Goal: Information Seeking & Learning: Learn about a topic

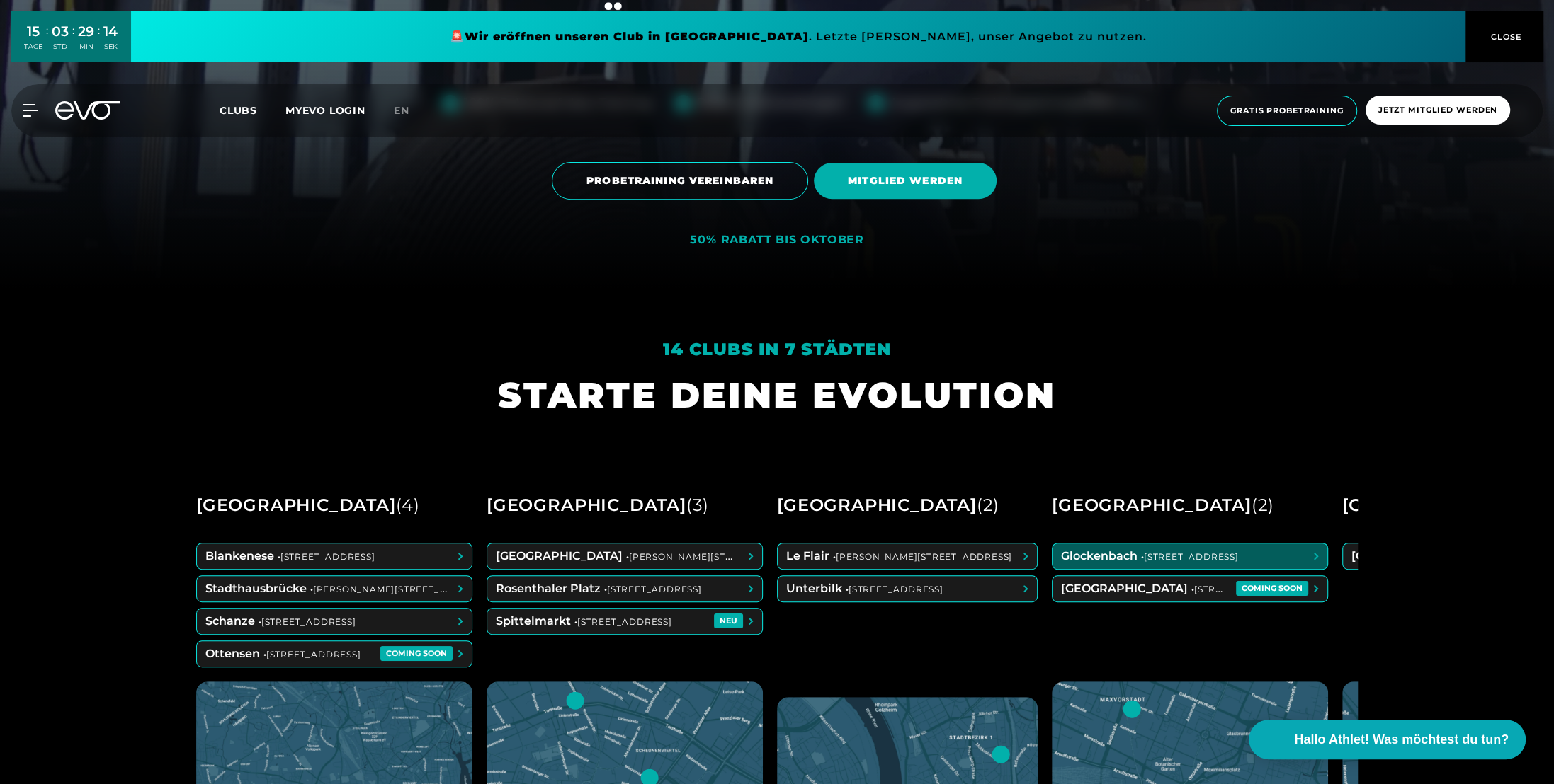
scroll to position [283, 0]
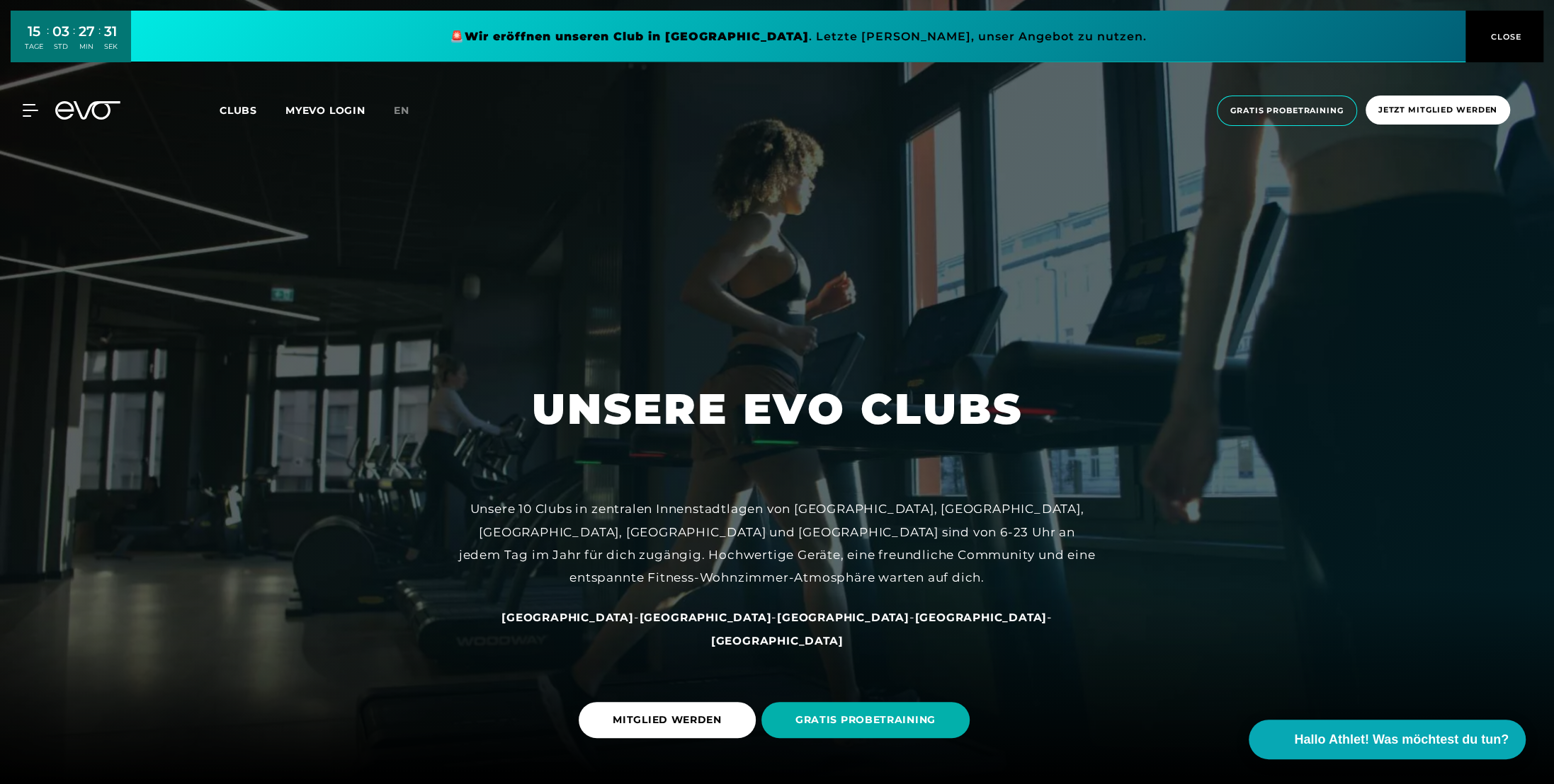
click at [240, 107] on span "Clubs" at bounding box center [239, 110] width 37 height 13
click at [27, 112] on icon at bounding box center [33, 110] width 21 height 13
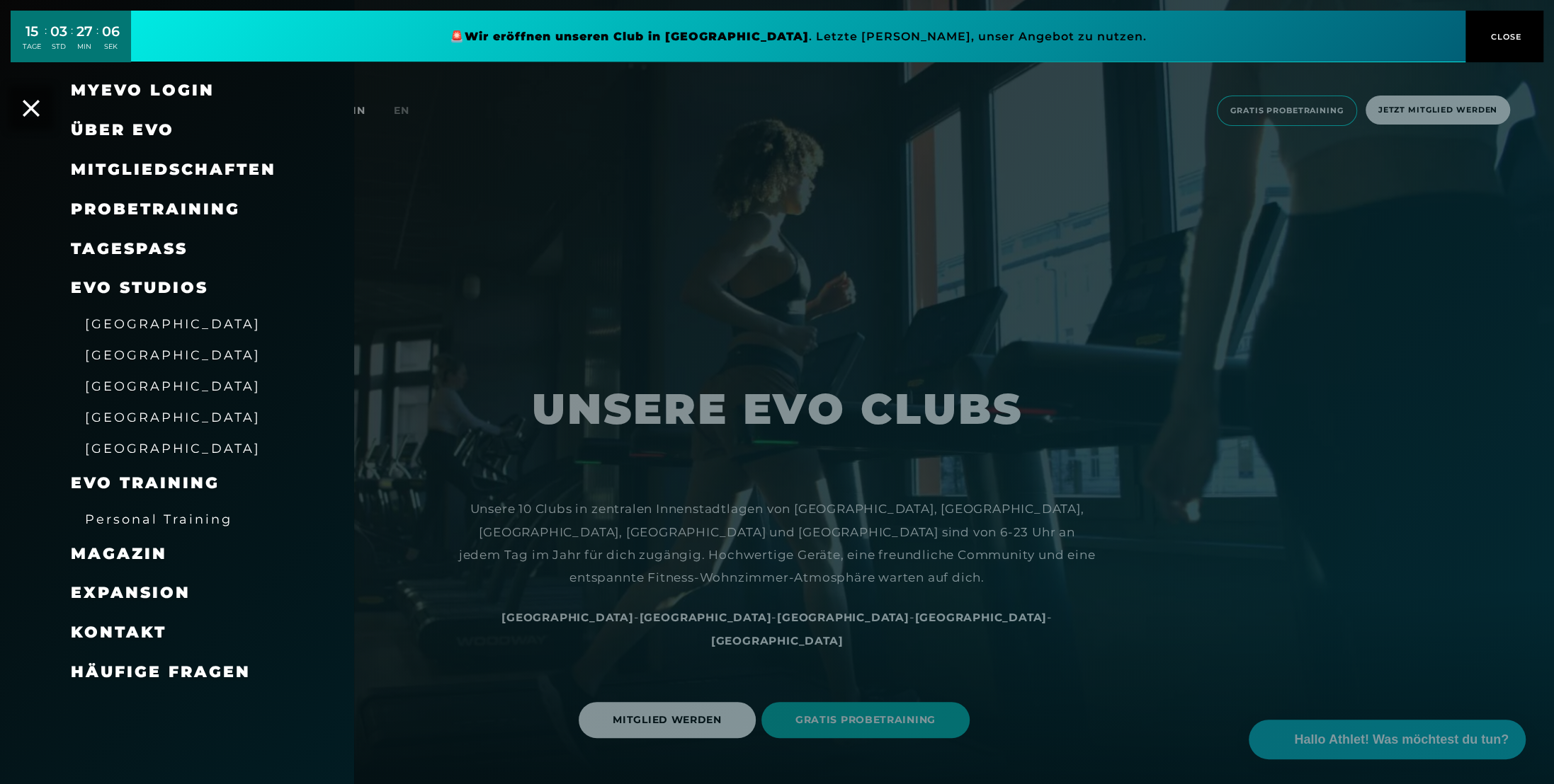
click at [146, 420] on span "[GEOGRAPHIC_DATA]" at bounding box center [173, 417] width 176 height 15
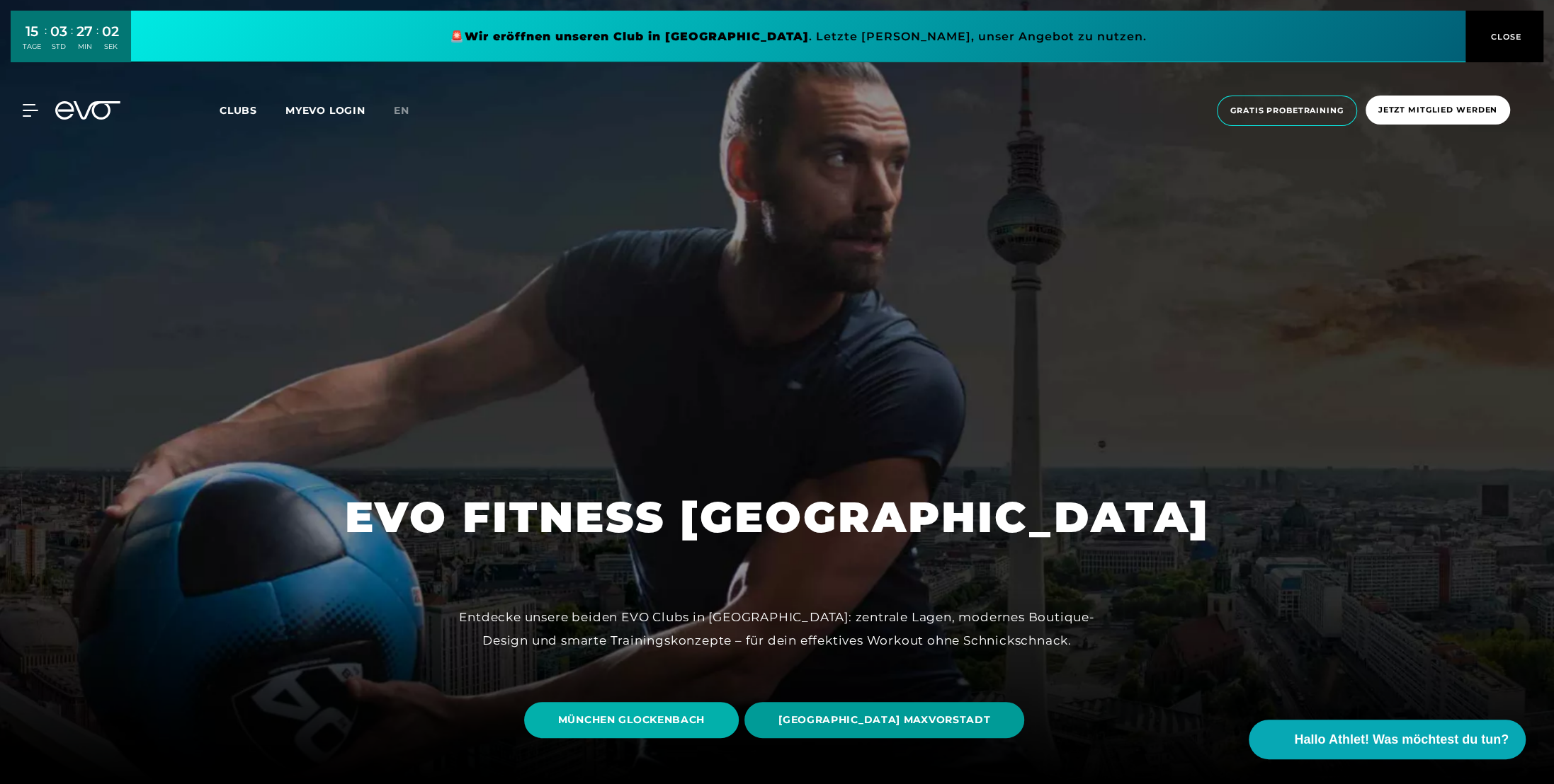
click at [925, 722] on span "[GEOGRAPHIC_DATA] MAXVORSTADT" at bounding box center [884, 720] width 212 height 15
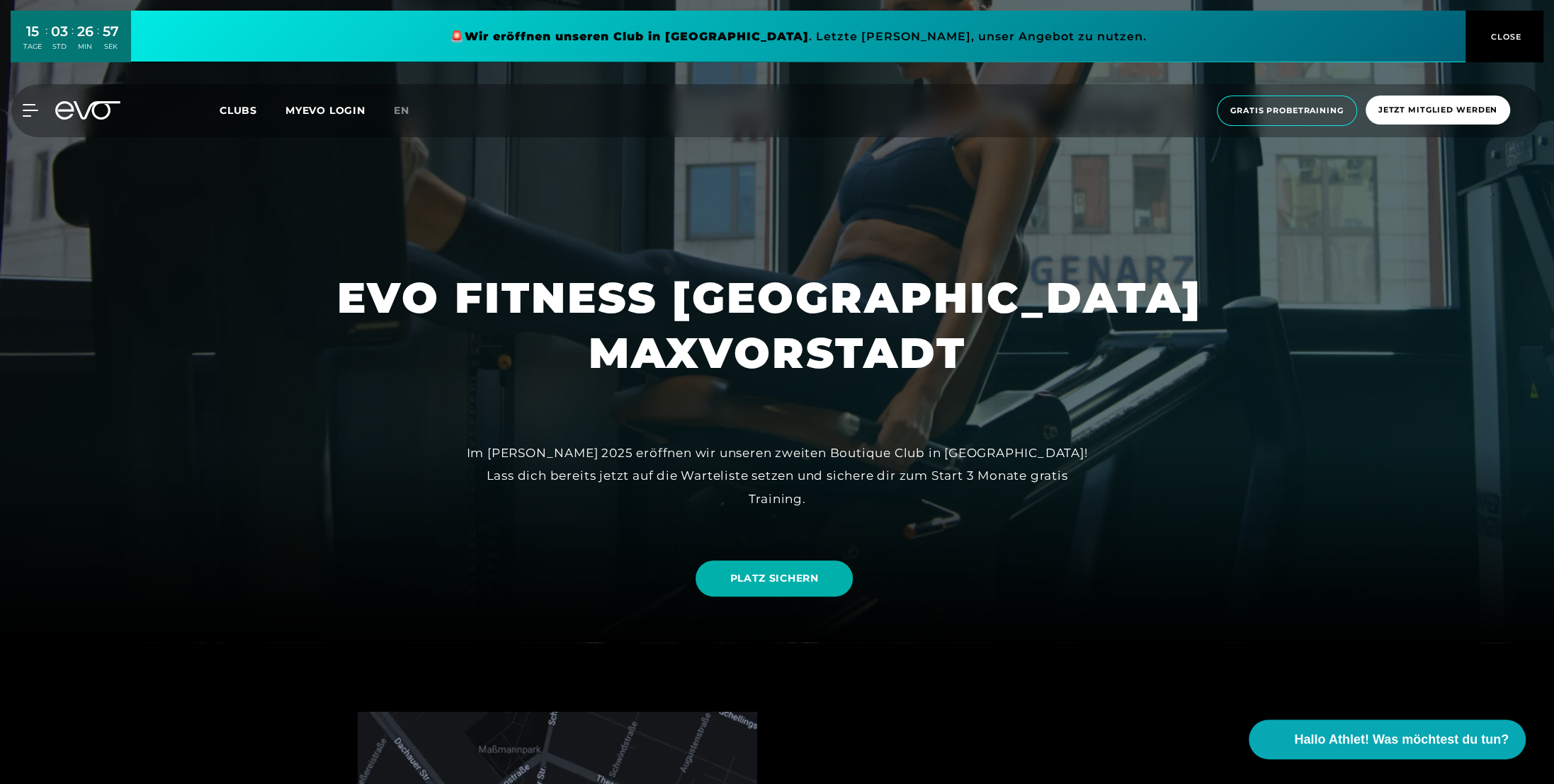
scroll to position [212, 0]
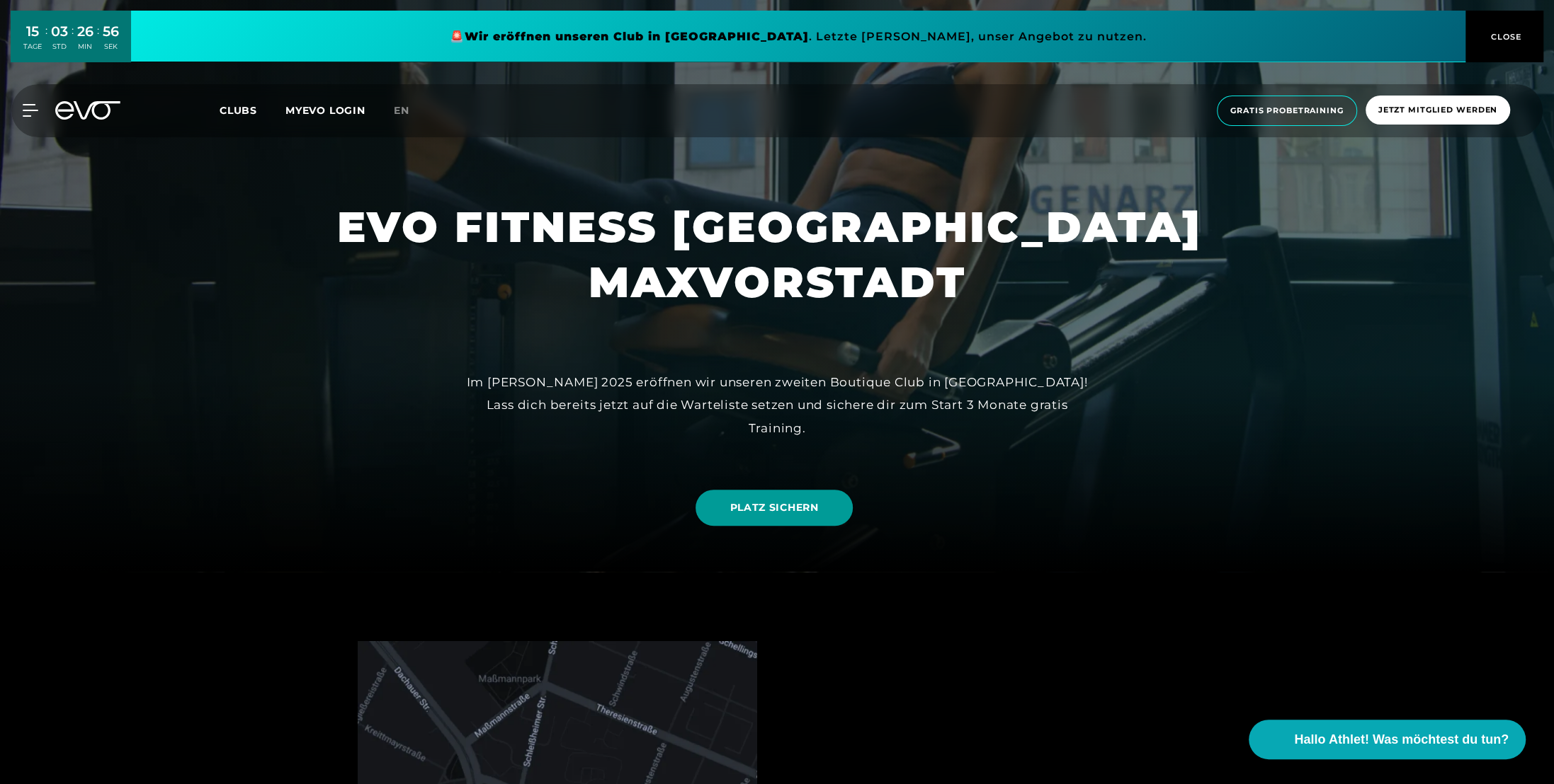
click at [770, 508] on span "PLATZ SICHERN" at bounding box center [774, 507] width 89 height 15
click at [1519, 35] on span "CLOSE" at bounding box center [1504, 36] width 35 height 13
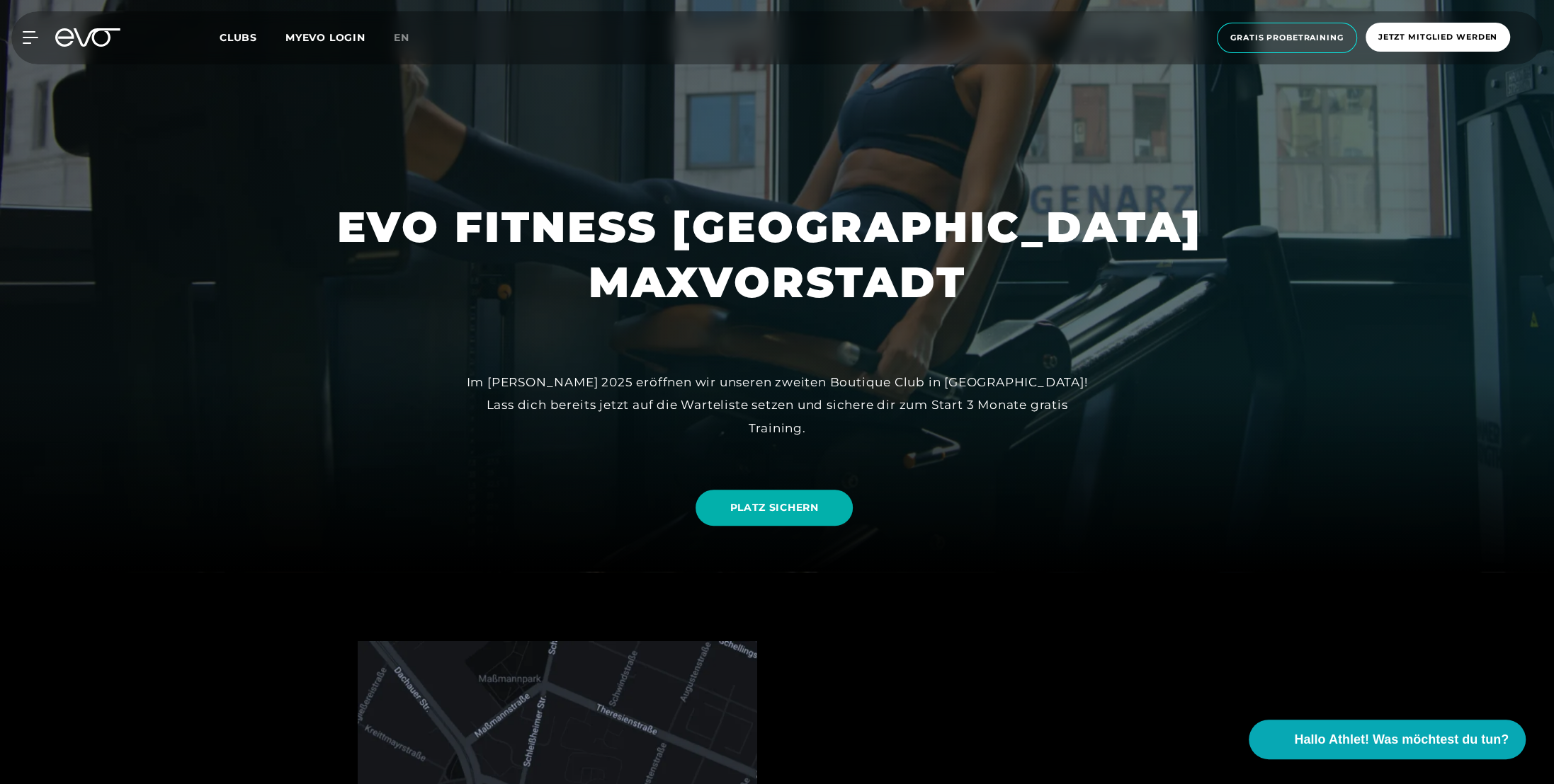
click at [252, 36] on span "Clubs" at bounding box center [239, 37] width 37 height 13
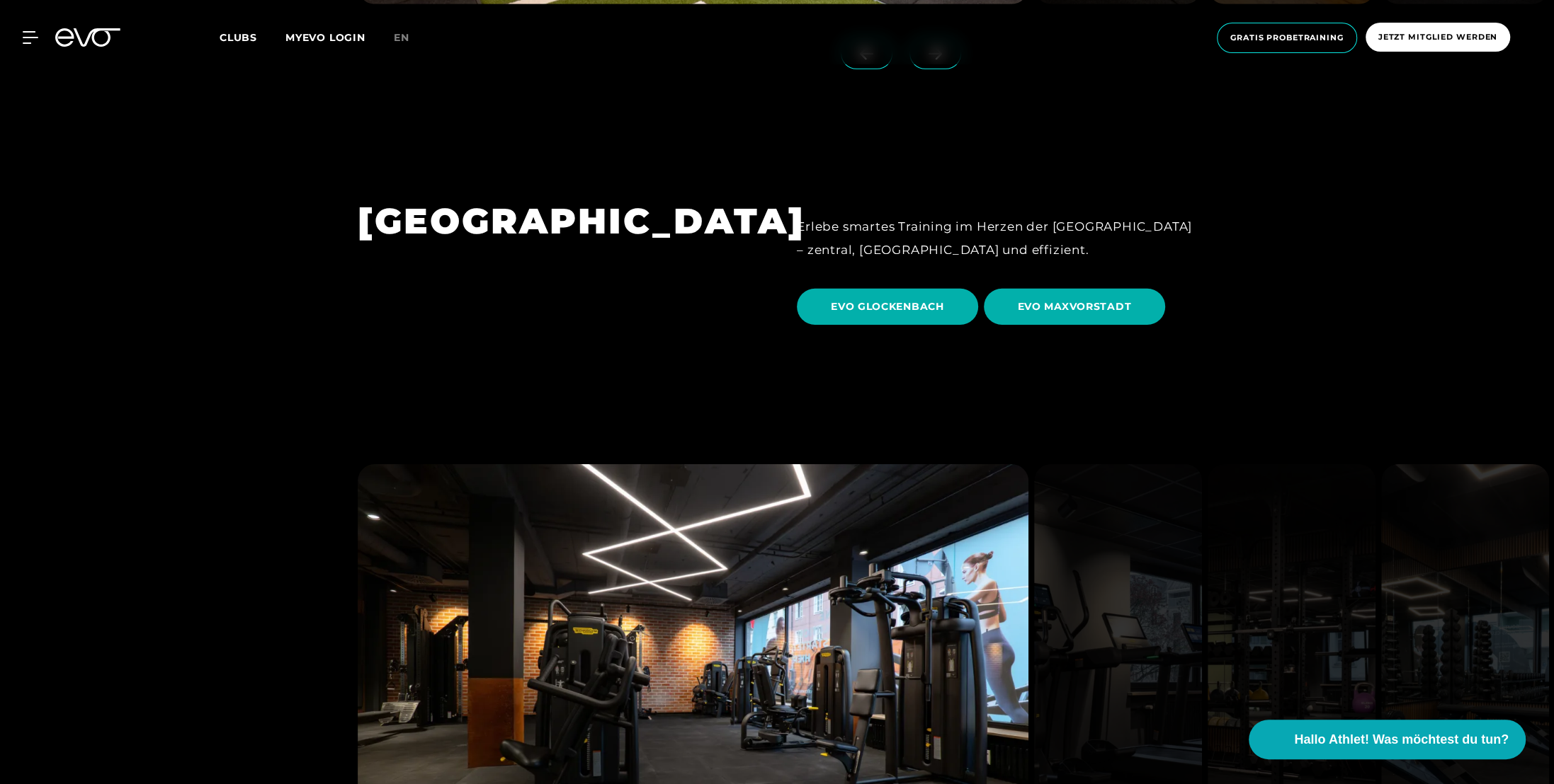
scroll to position [4742, 0]
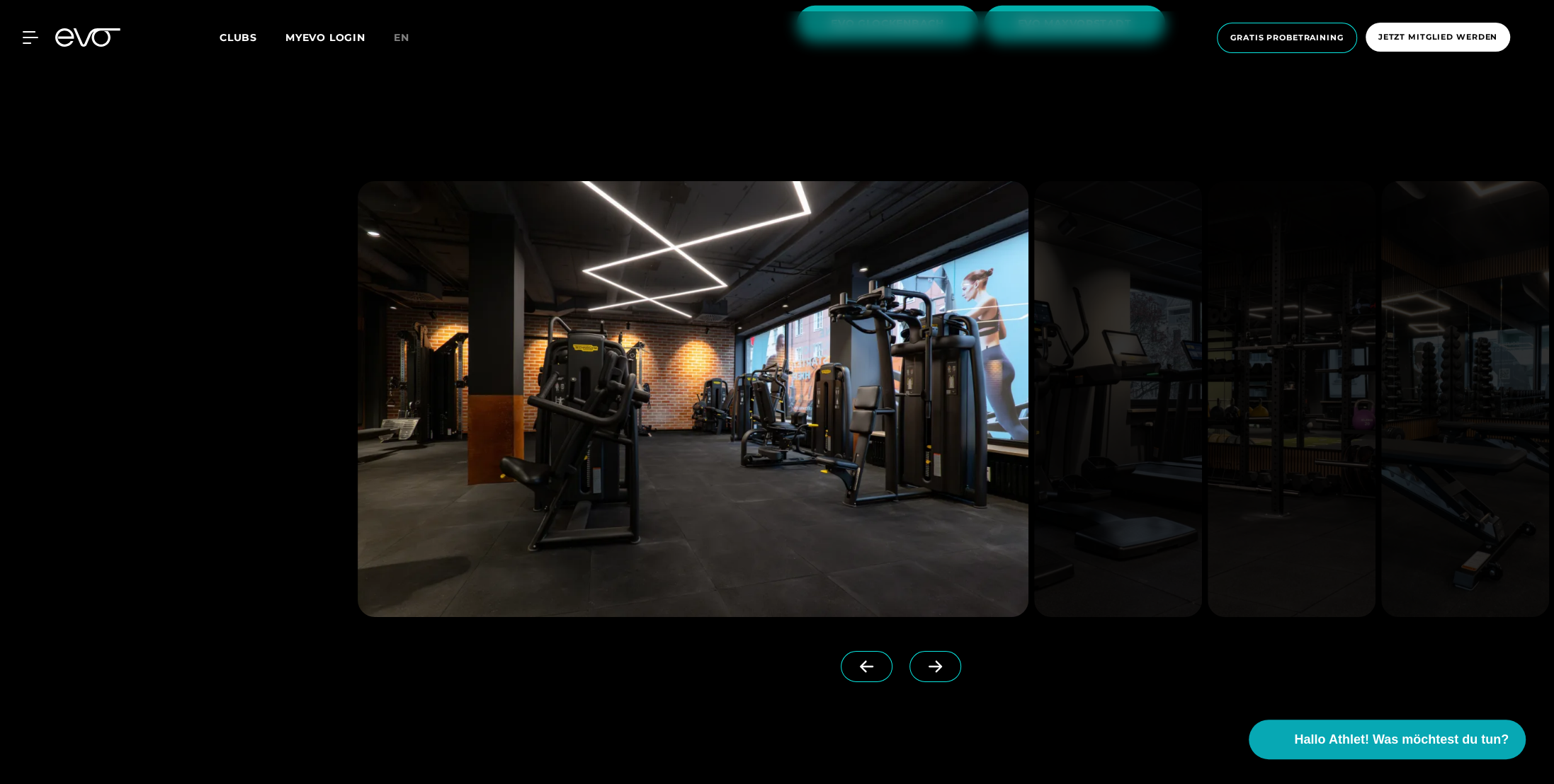
click at [925, 661] on icon at bounding box center [934, 667] width 25 height 13
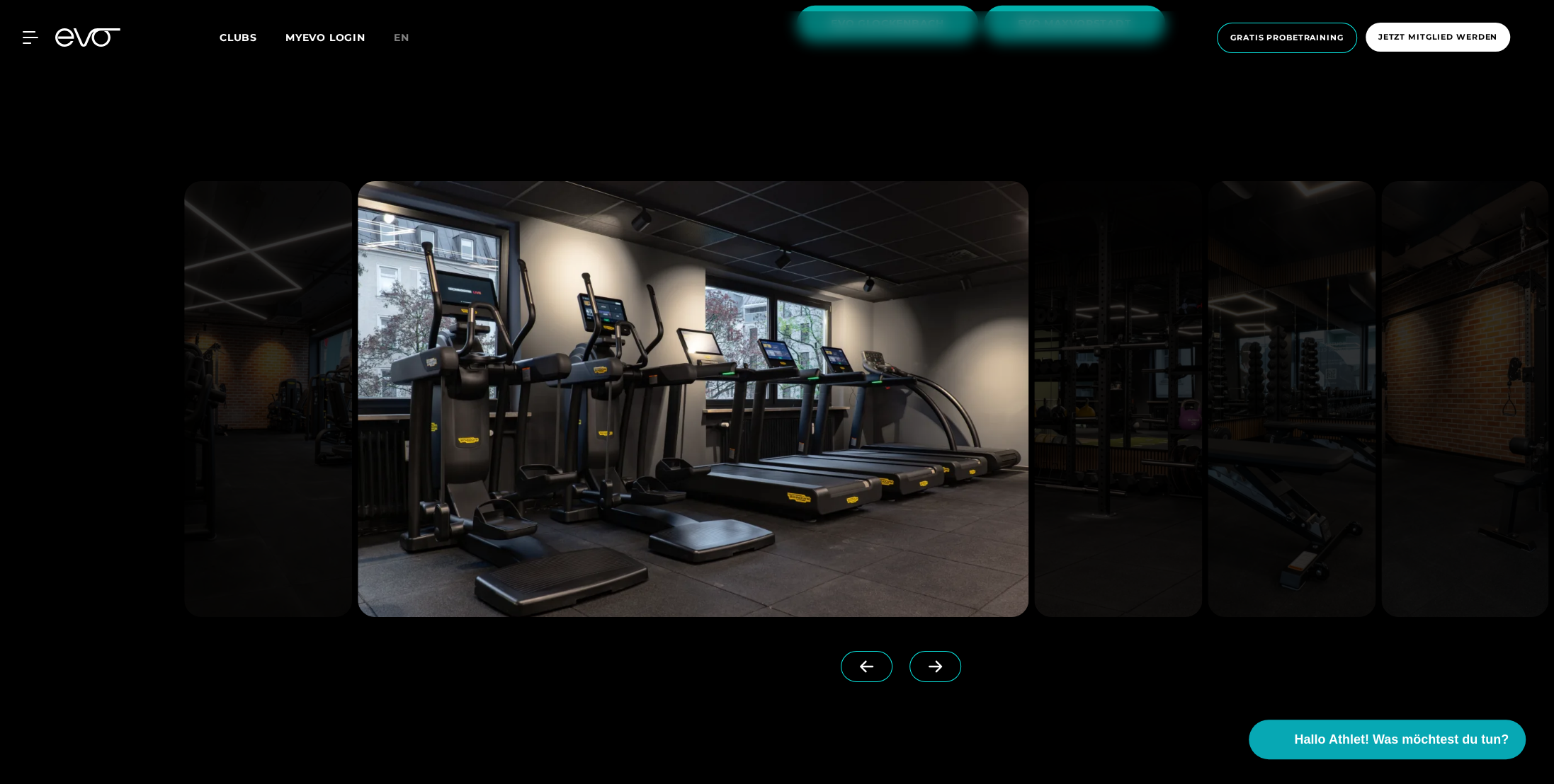
click at [925, 661] on icon at bounding box center [934, 667] width 25 height 13
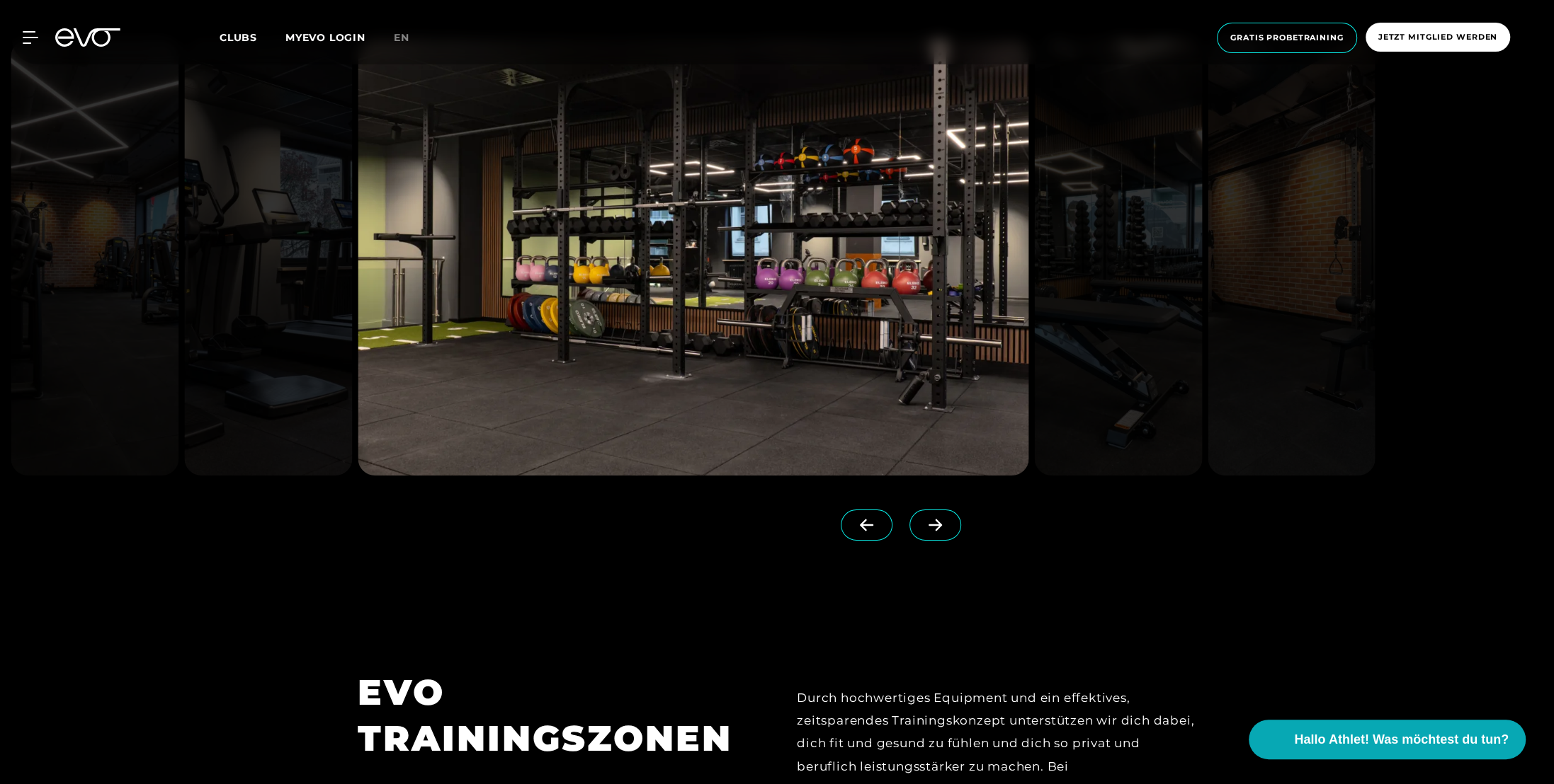
scroll to position [4672, 0]
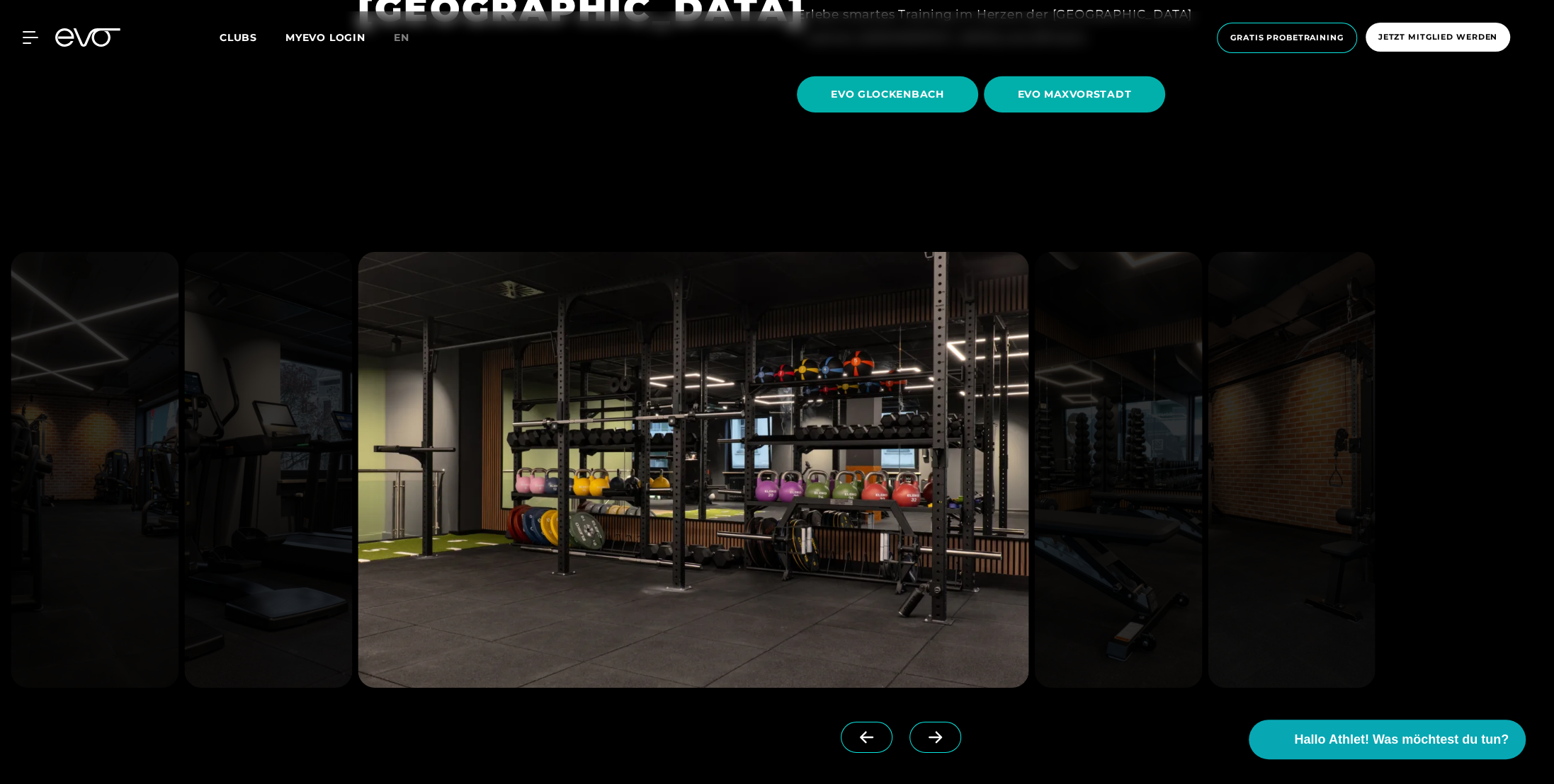
click at [923, 731] on icon at bounding box center [934, 737] width 25 height 13
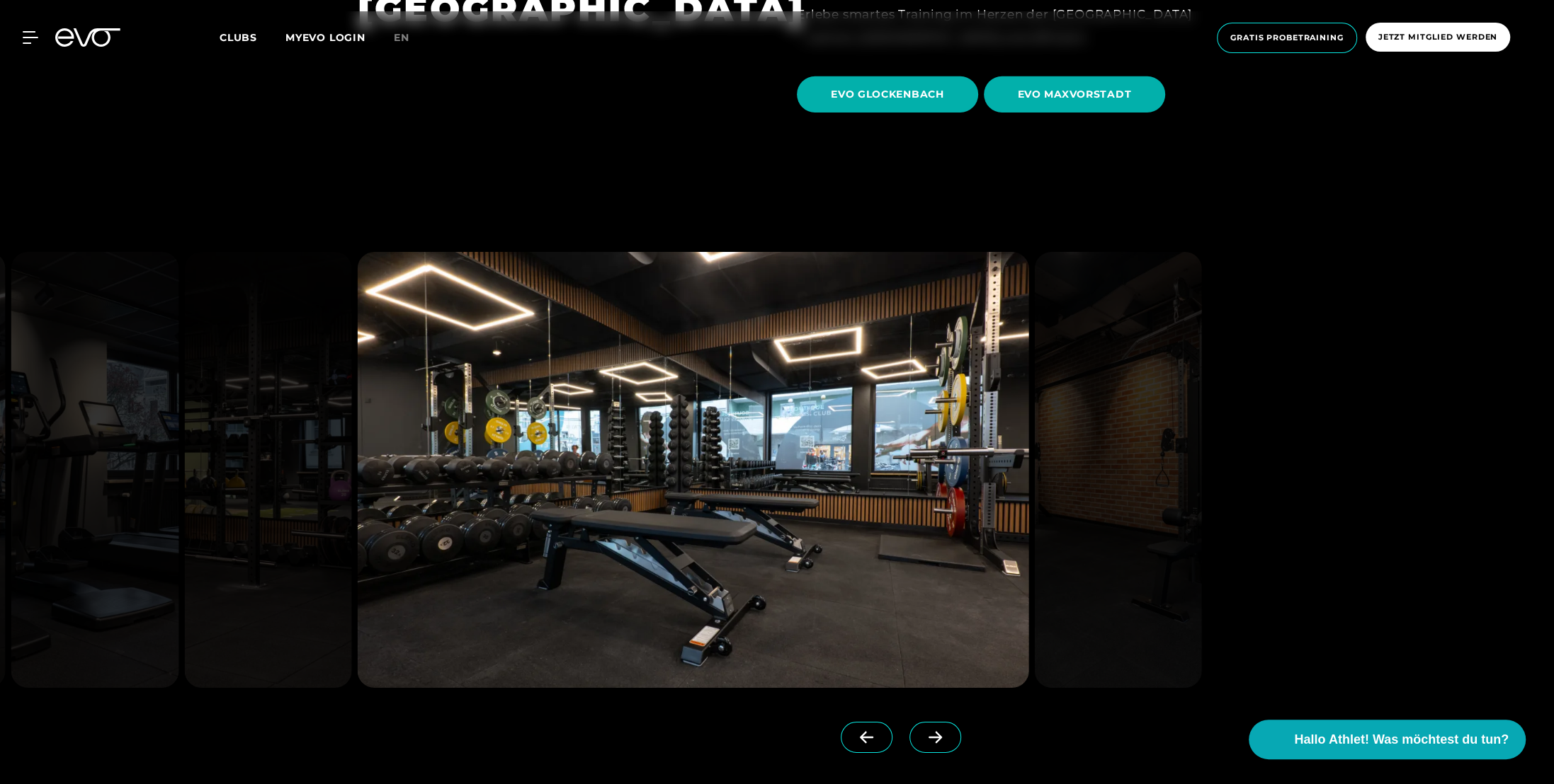
click at [923, 731] on icon at bounding box center [934, 737] width 25 height 13
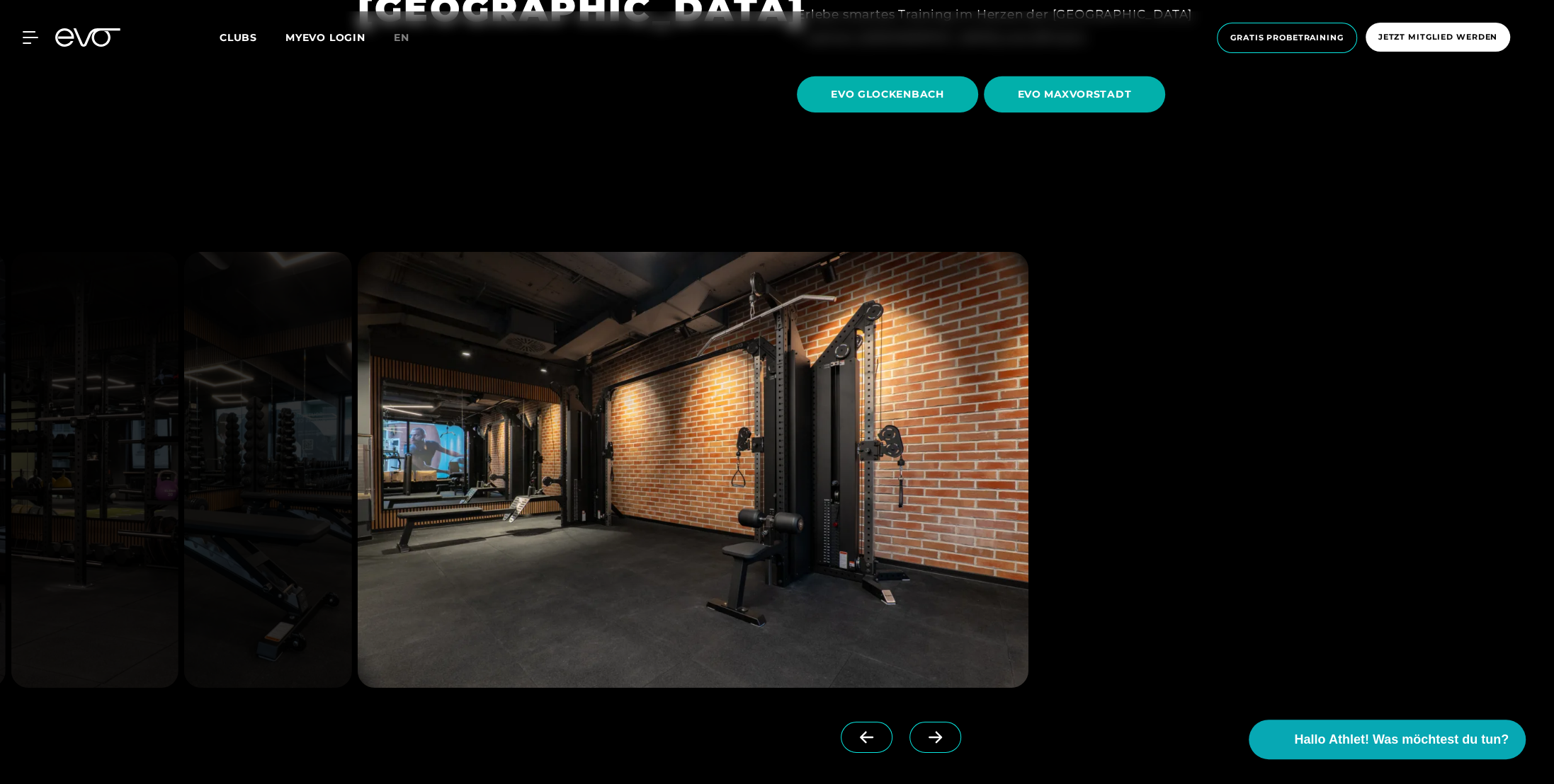
click at [923, 731] on icon at bounding box center [934, 737] width 25 height 13
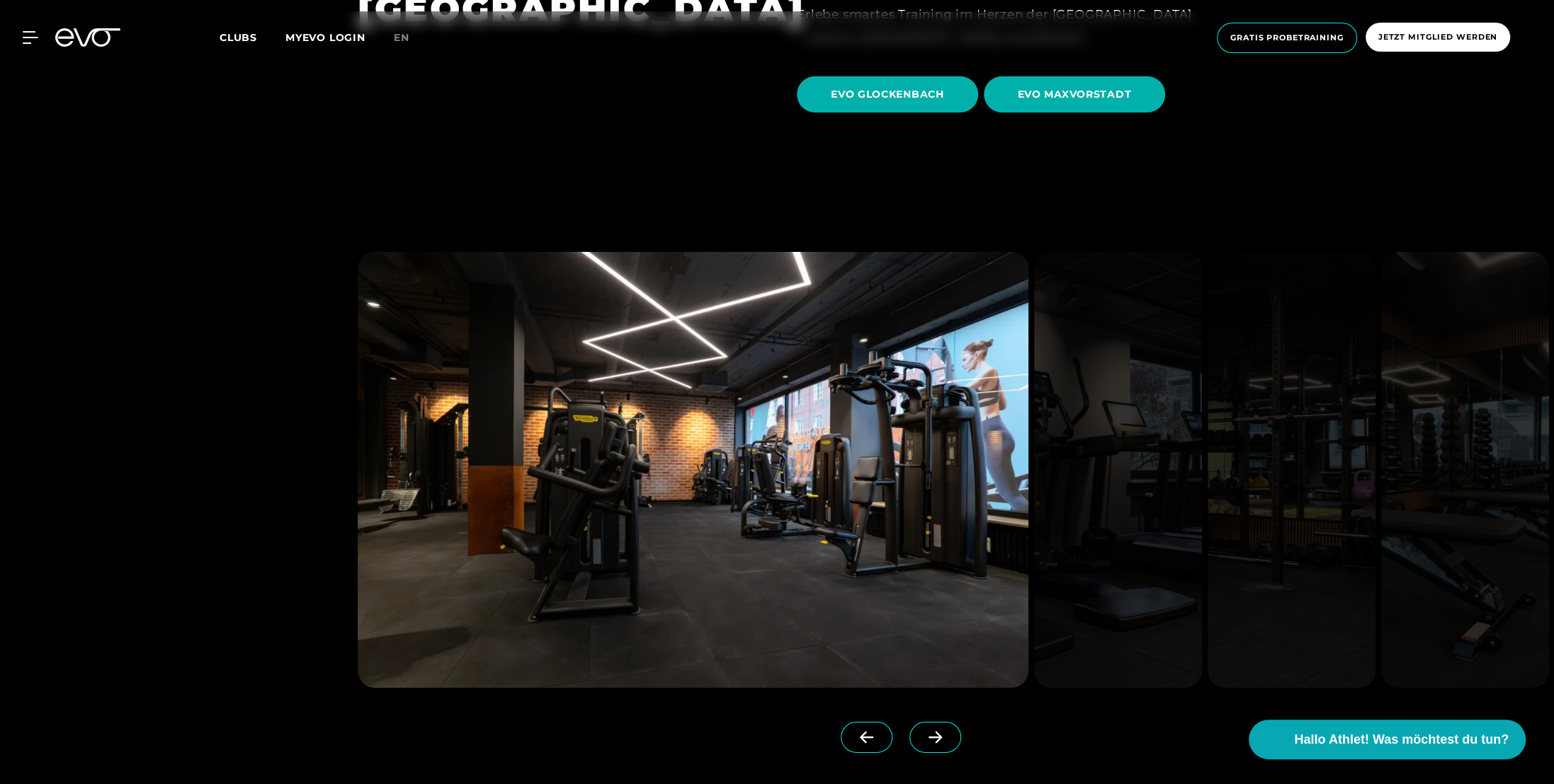
click at [923, 731] on icon at bounding box center [934, 737] width 25 height 13
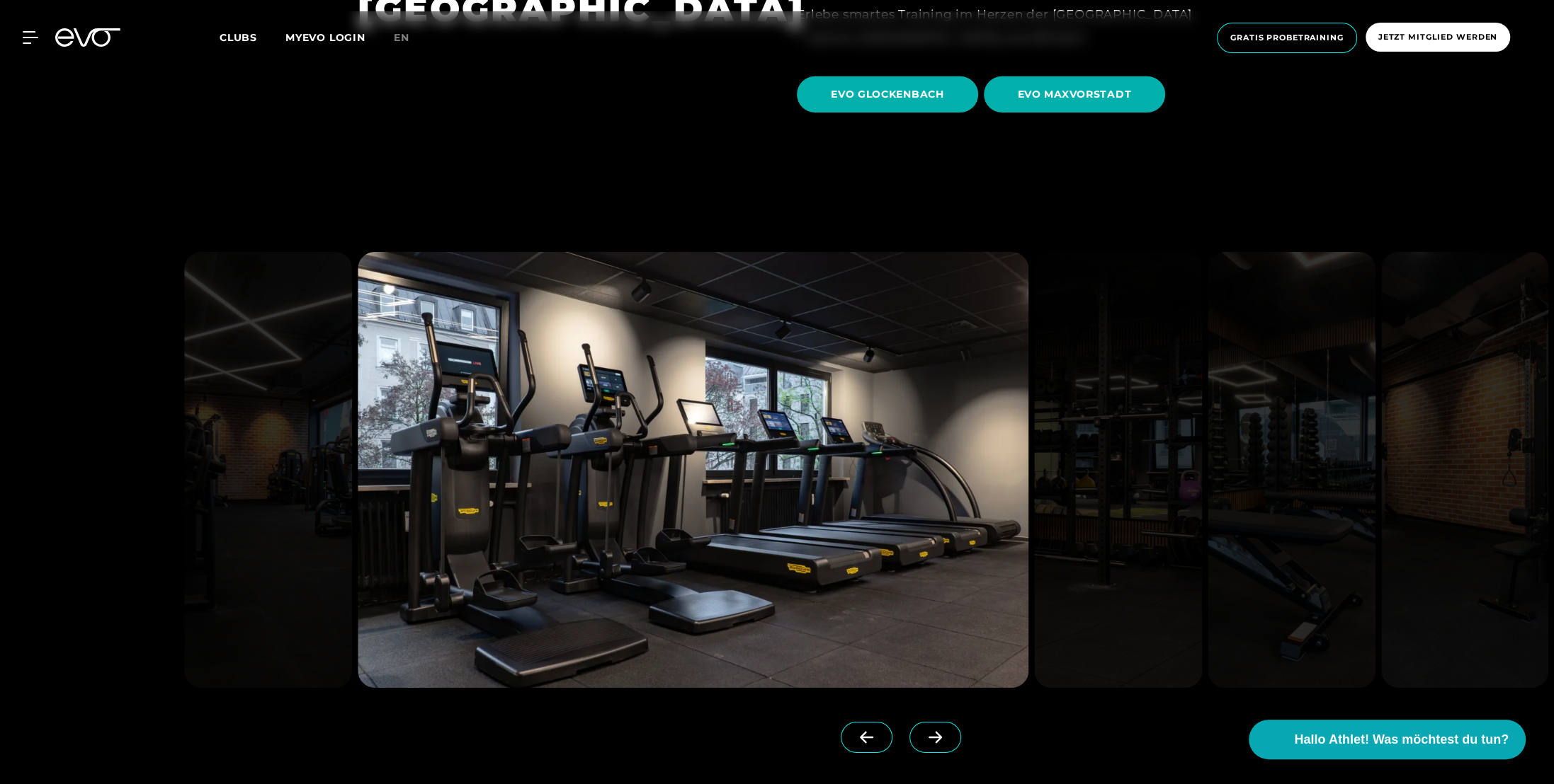
click at [923, 731] on icon at bounding box center [934, 737] width 25 height 13
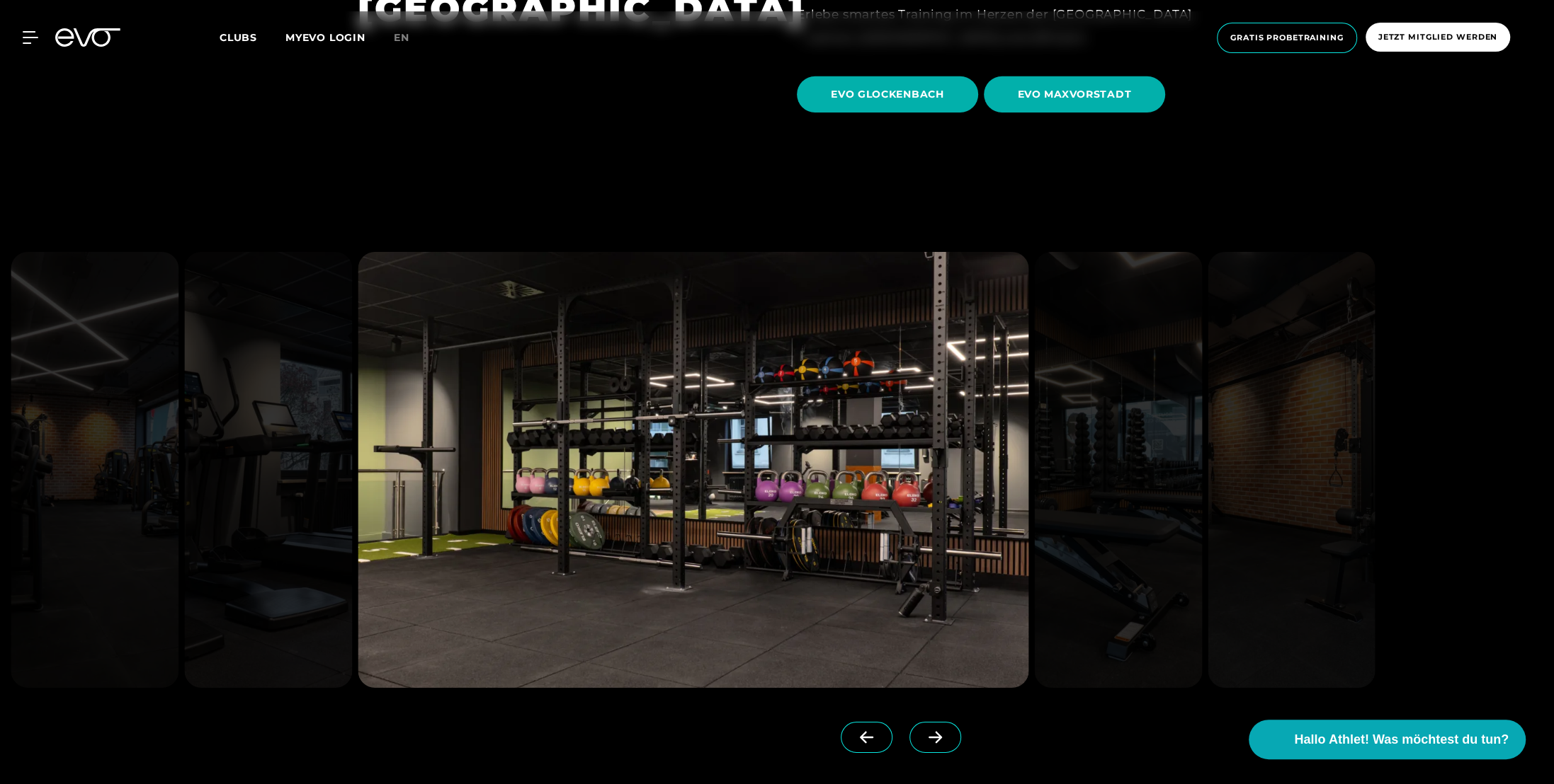
click at [923, 731] on icon at bounding box center [934, 737] width 25 height 13
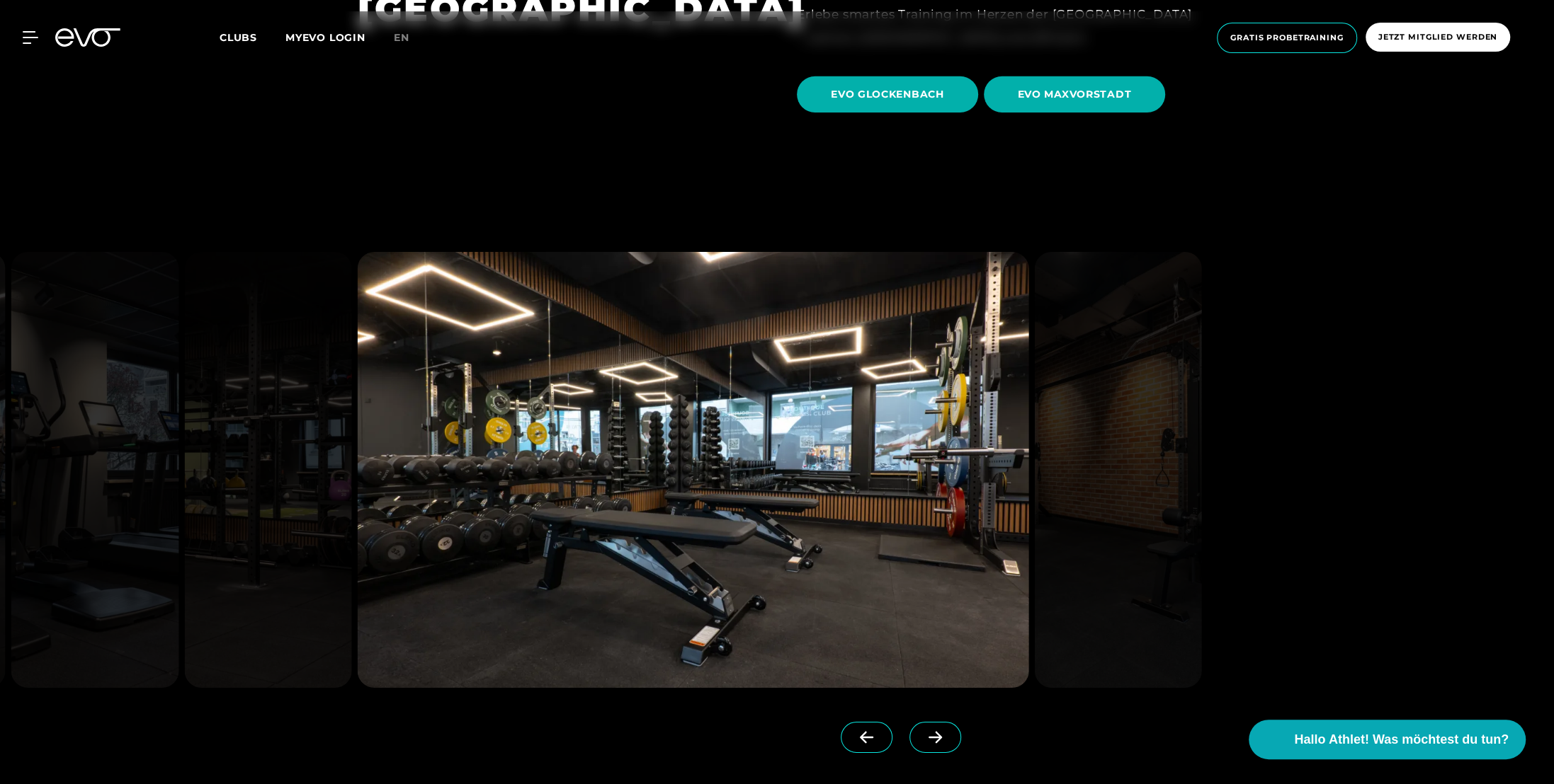
click at [928, 731] on icon at bounding box center [935, 737] width 14 height 12
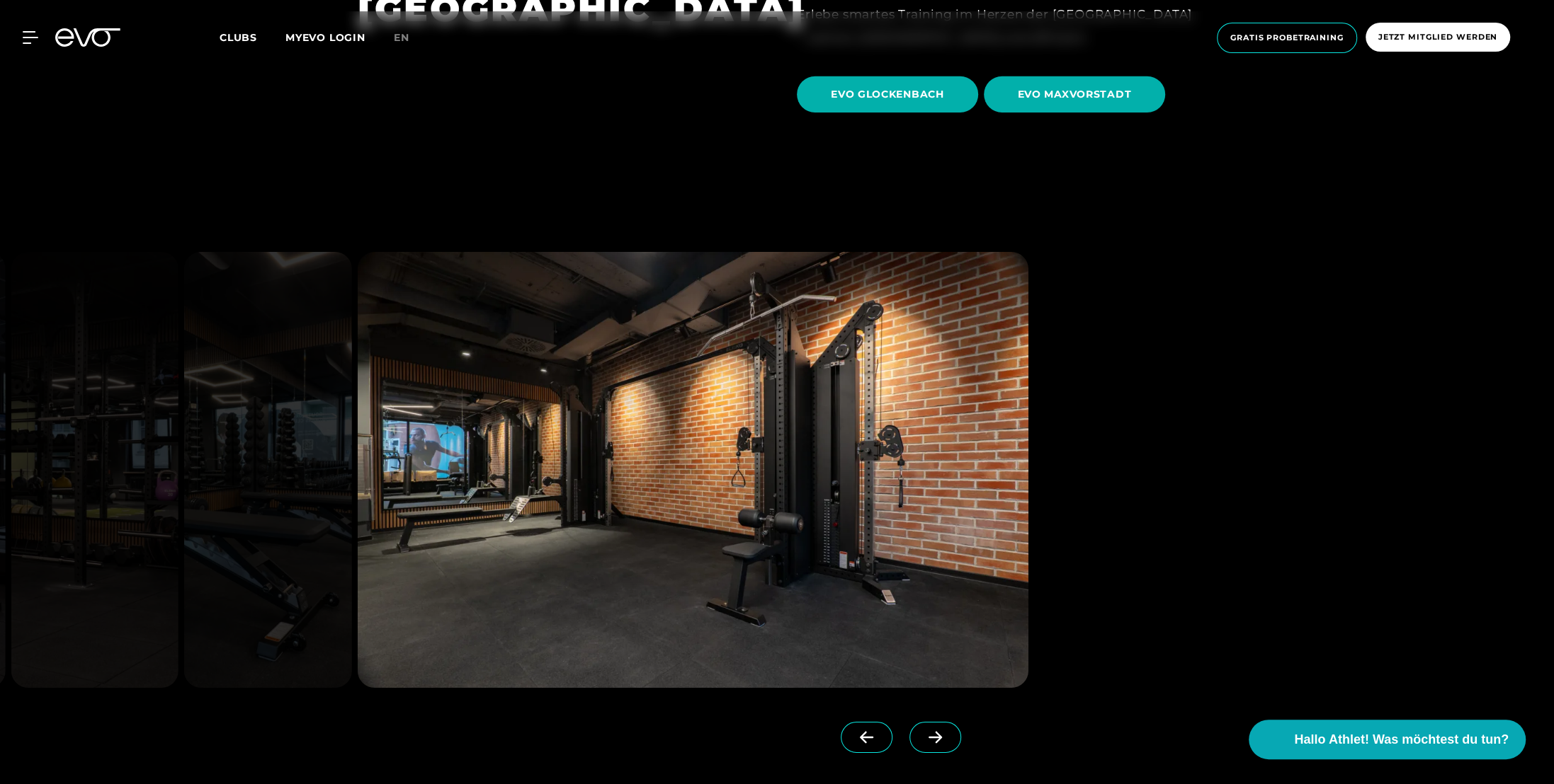
click at [928, 731] on icon at bounding box center [935, 737] width 14 height 12
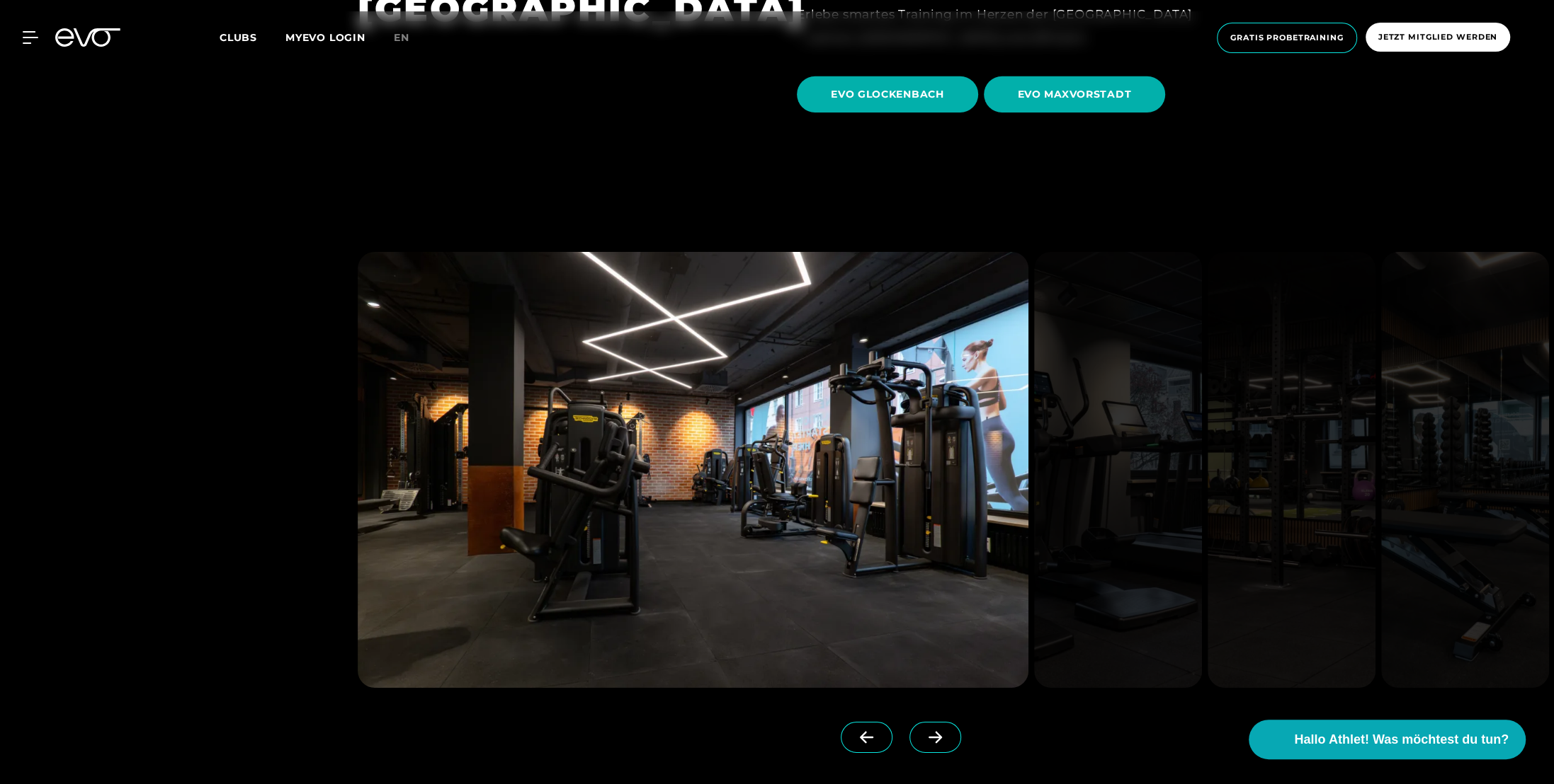
click at [841, 722] on span at bounding box center [866, 738] width 51 height 32
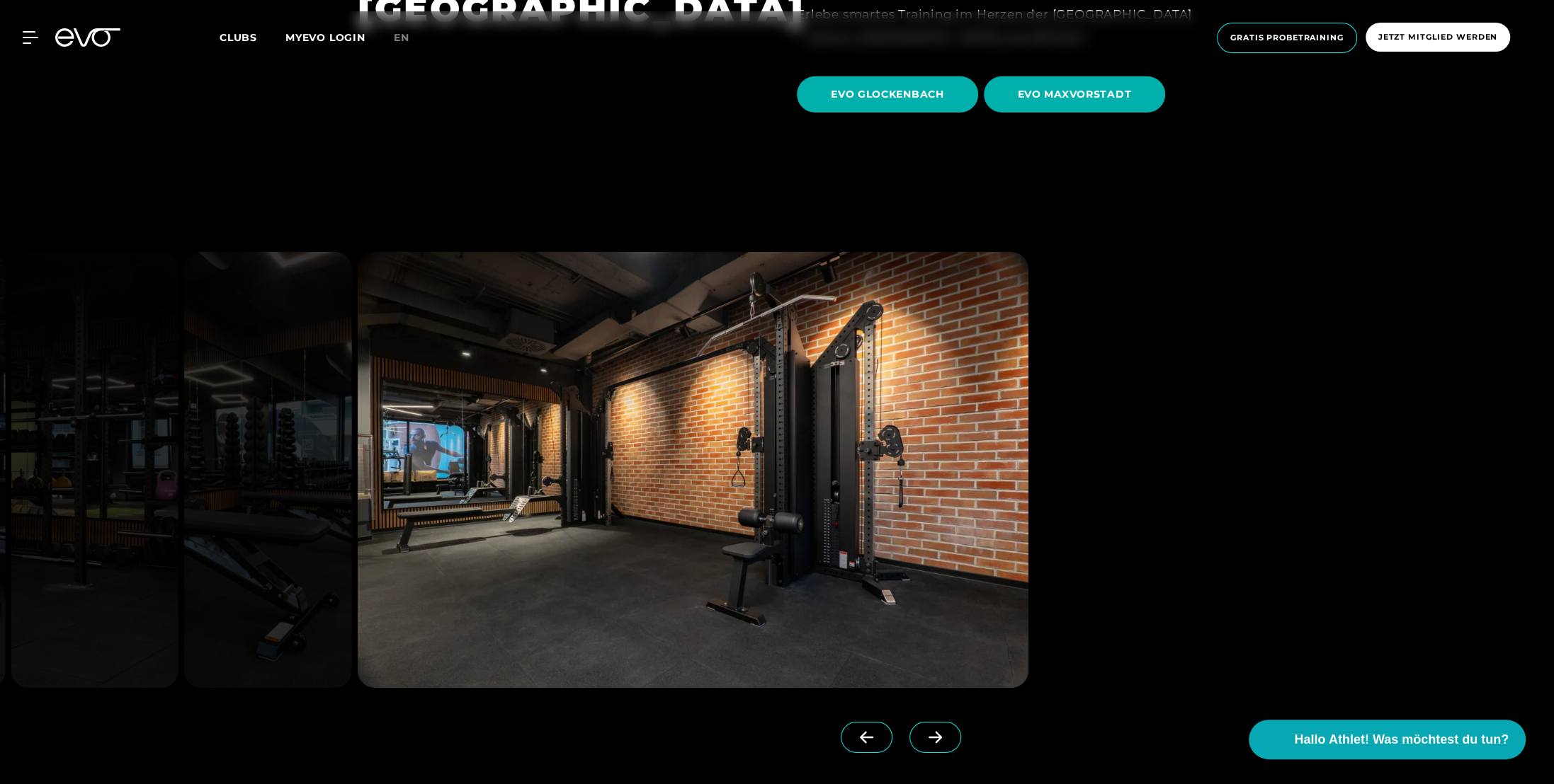
click at [841, 722] on span at bounding box center [866, 738] width 51 height 32
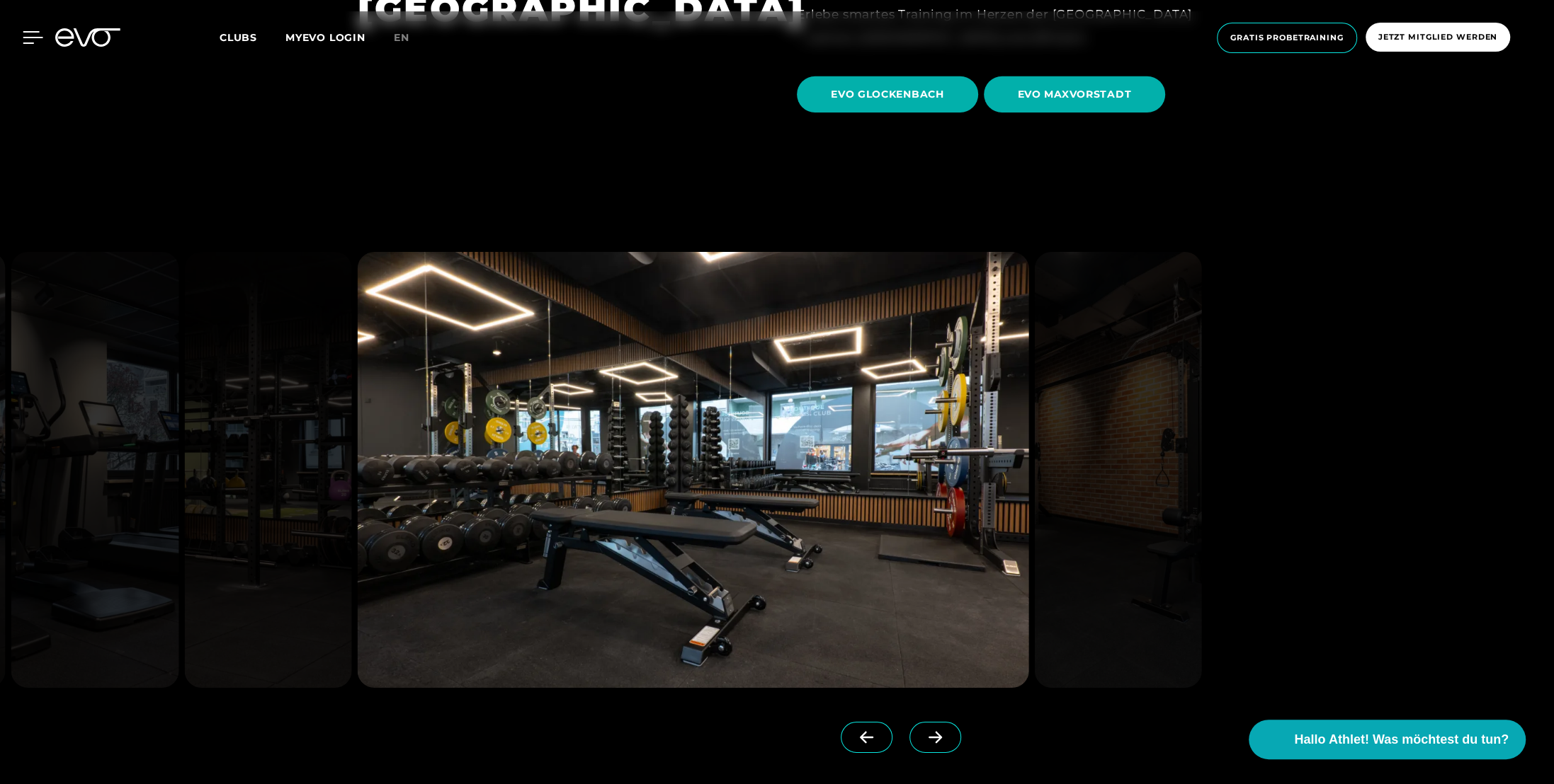
click at [29, 36] on icon at bounding box center [34, 36] width 20 height 11
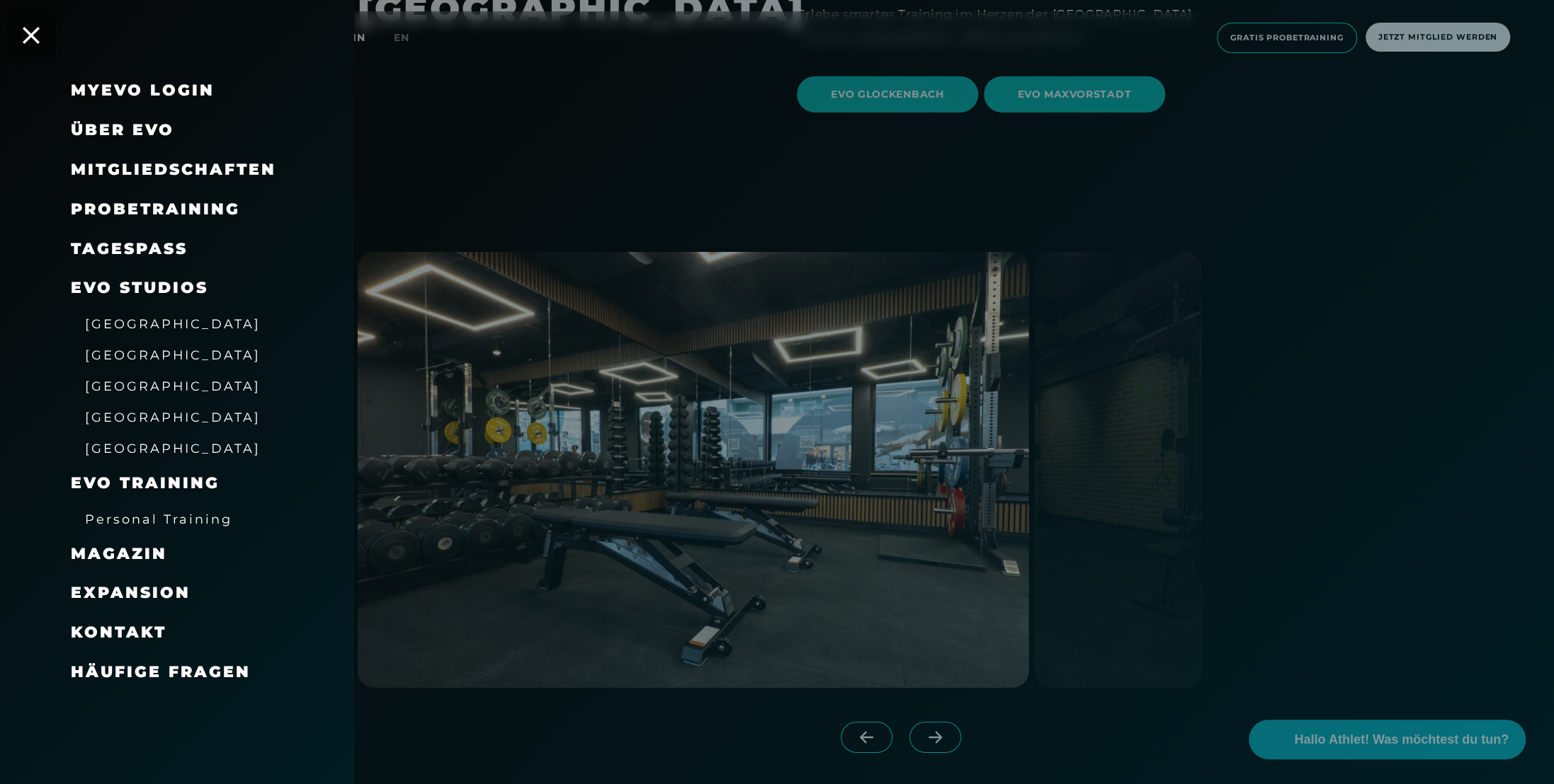
click at [135, 132] on span "Über EVO" at bounding box center [122, 129] width 104 height 19
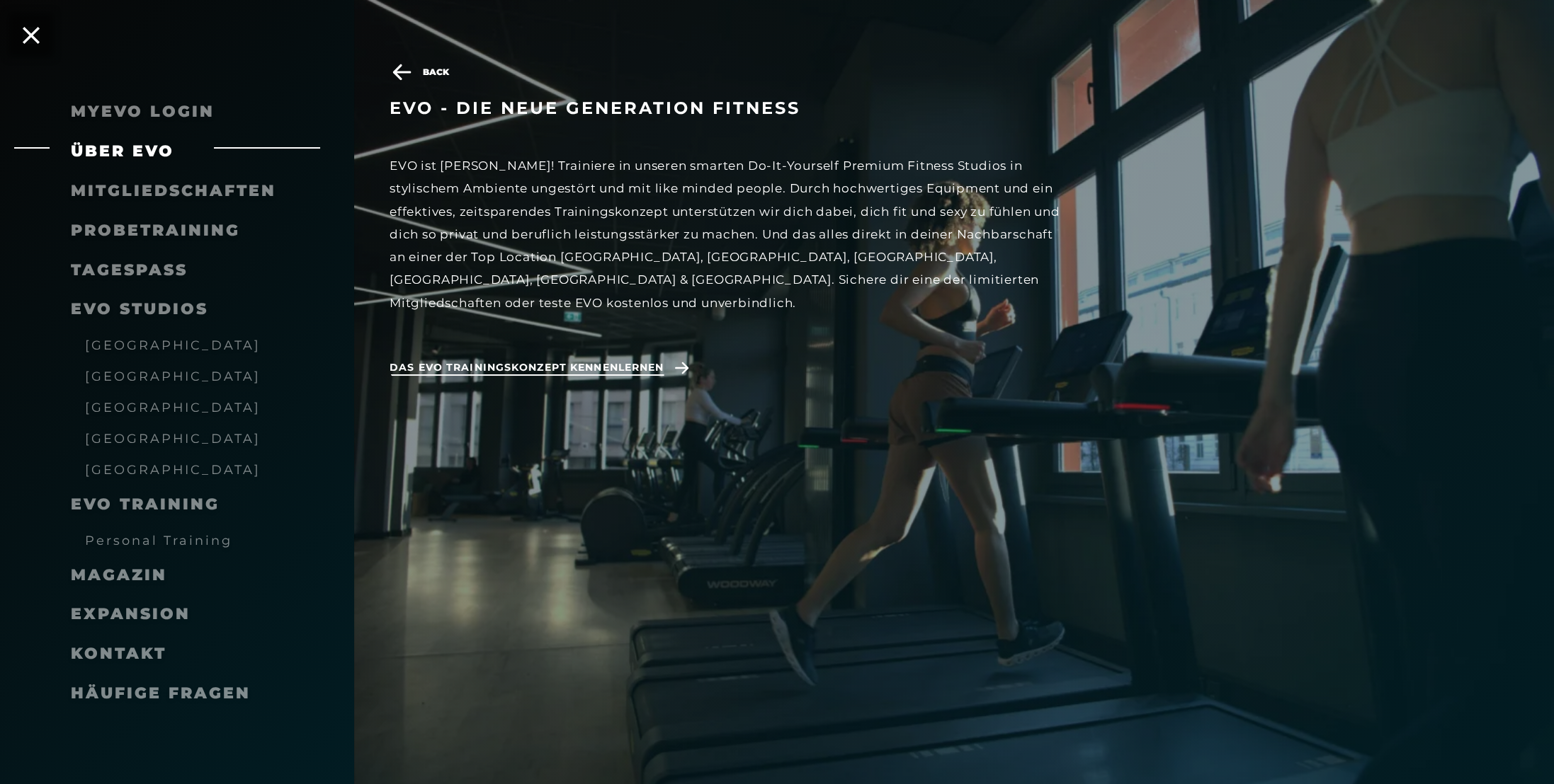
click at [687, 362] on icon at bounding box center [682, 368] width 14 height 12
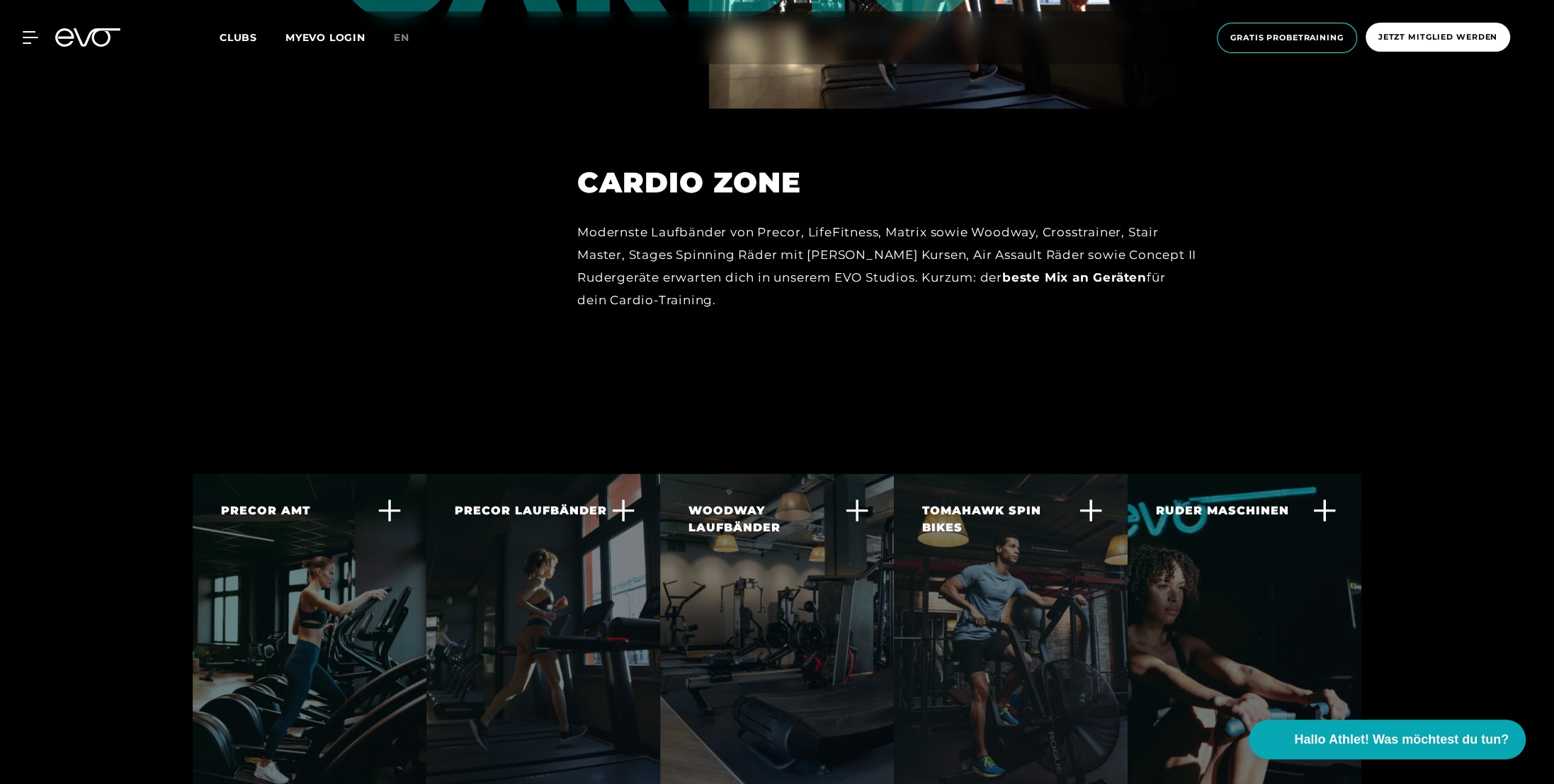
scroll to position [2831, 0]
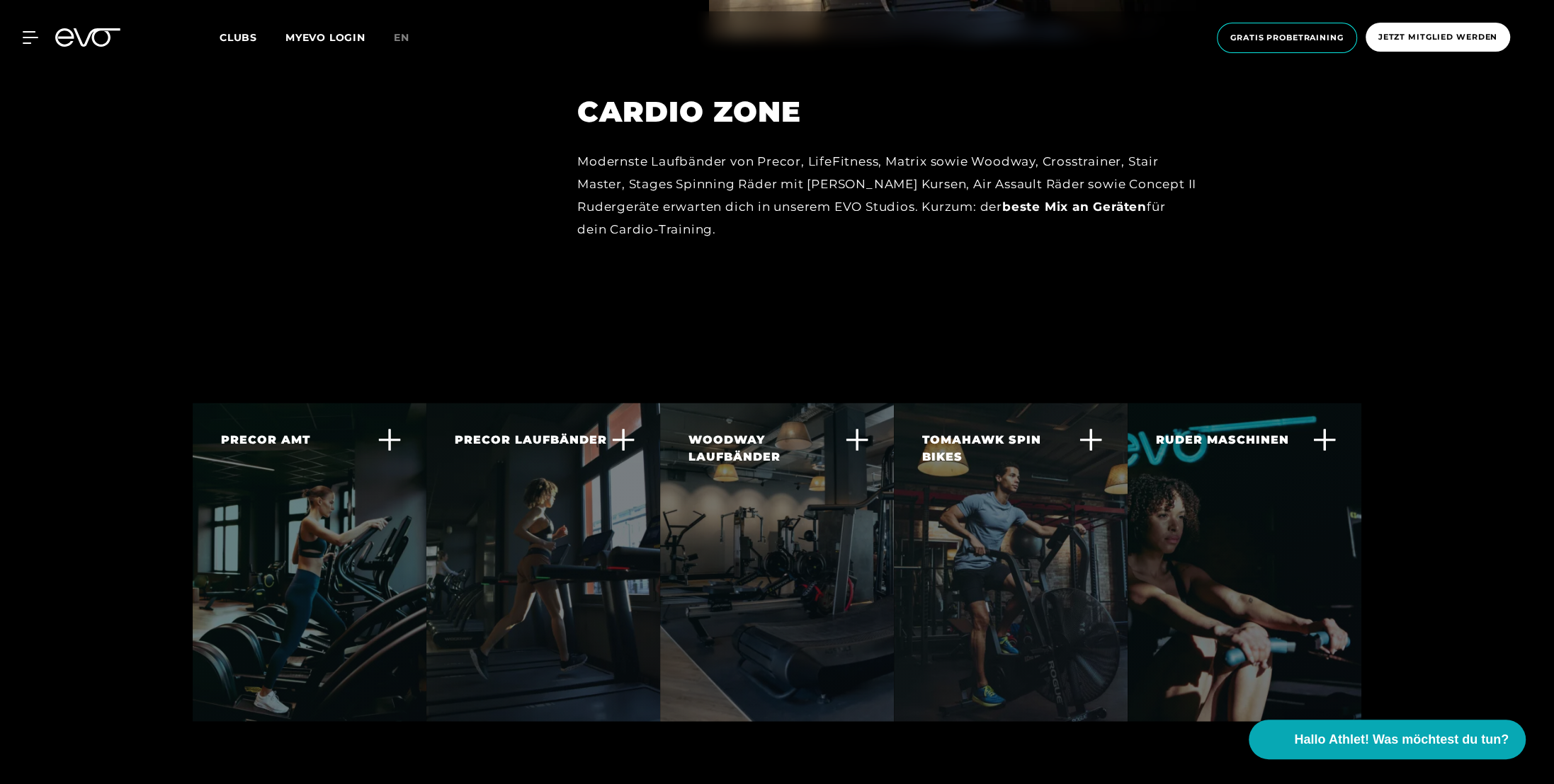
click at [1085, 428] on icon at bounding box center [1090, 440] width 24 height 24
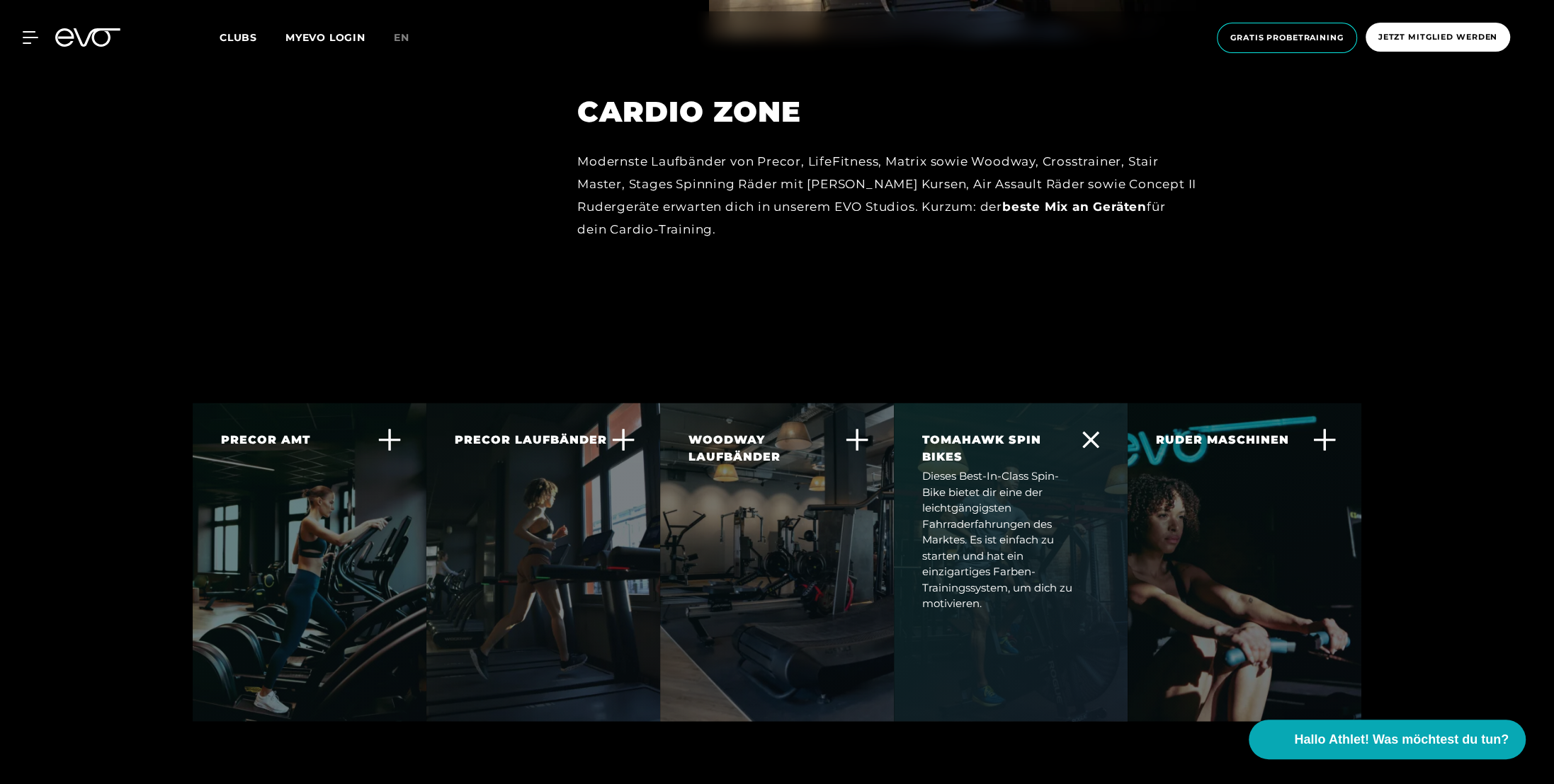
scroll to position [2902, 0]
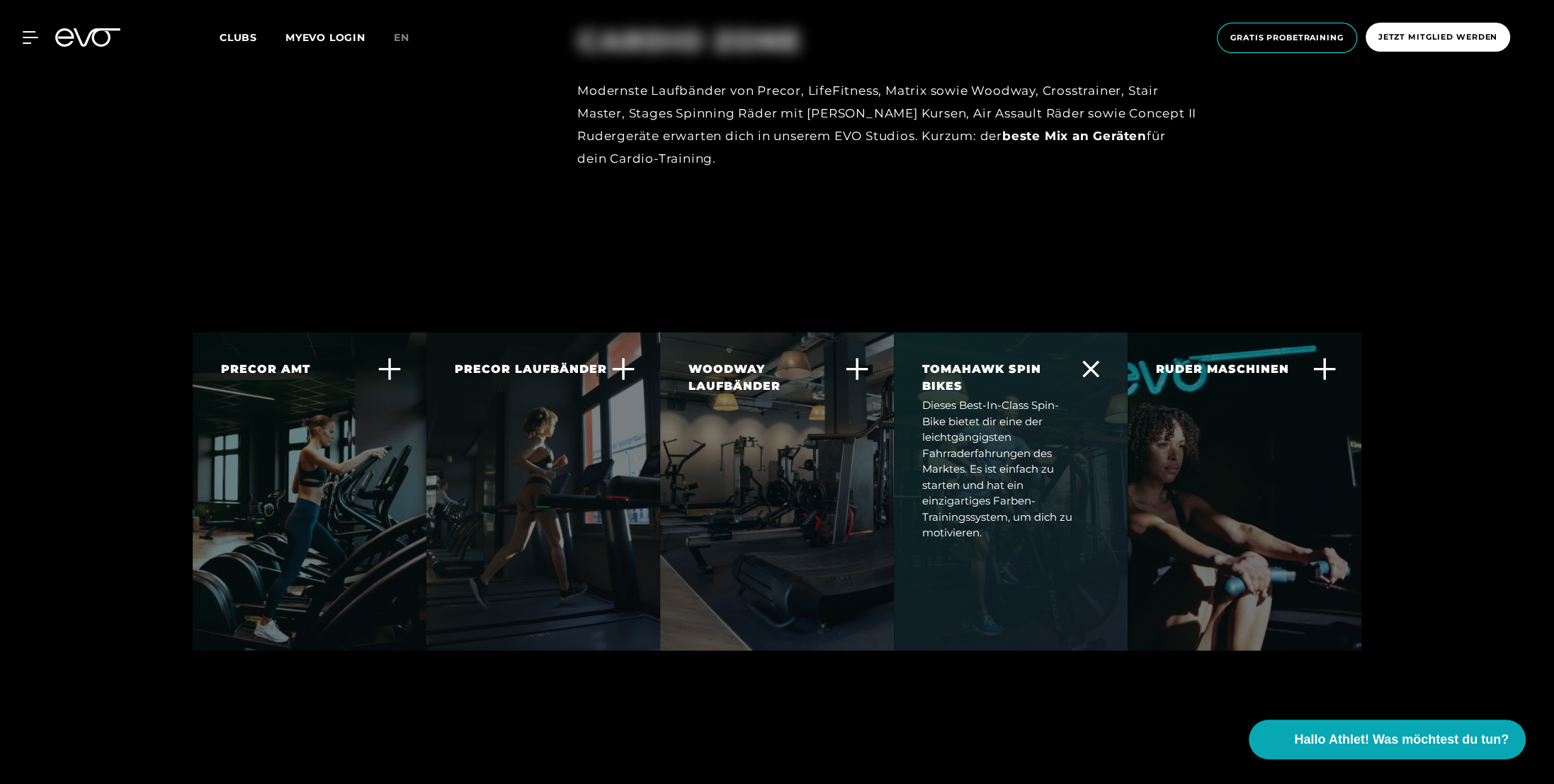
click at [1008, 428] on div "Dieses Best-In-Class Spin-Bike bietet dir eine der leichtgängigsten Fahrraderfa…" at bounding box center [1002, 469] width 160 height 144
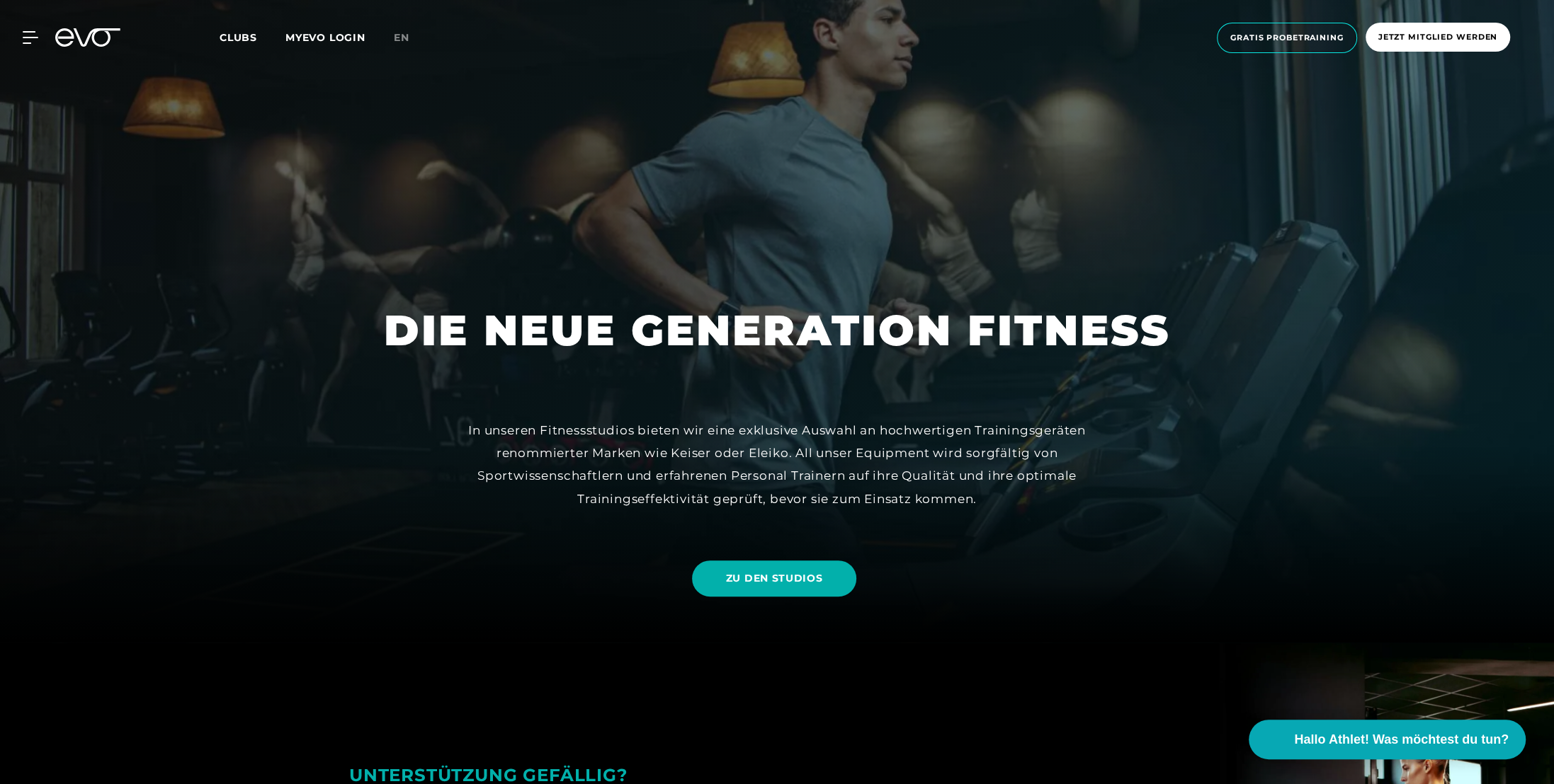
scroll to position [0, 0]
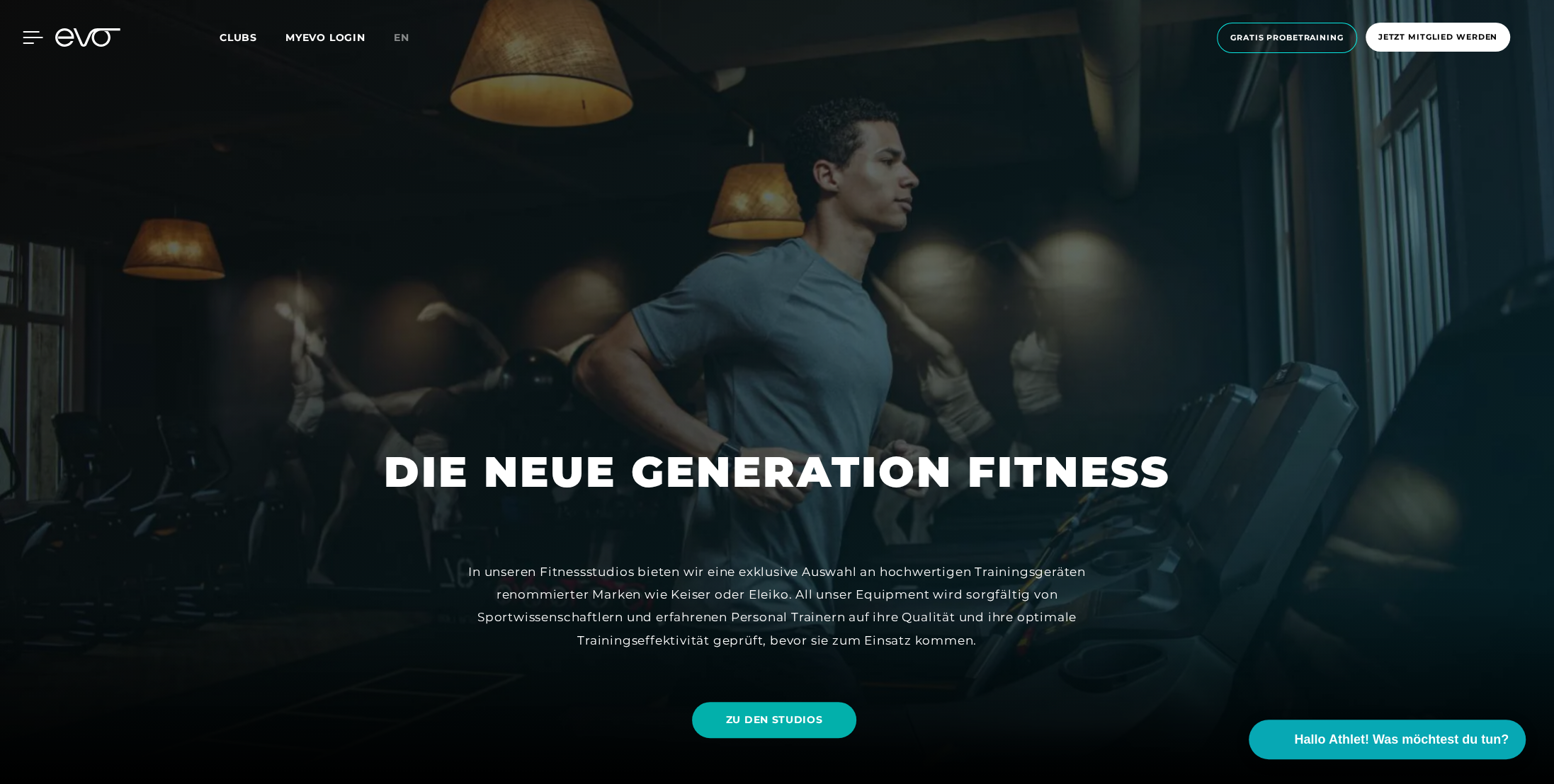
click at [26, 41] on icon at bounding box center [33, 37] width 21 height 13
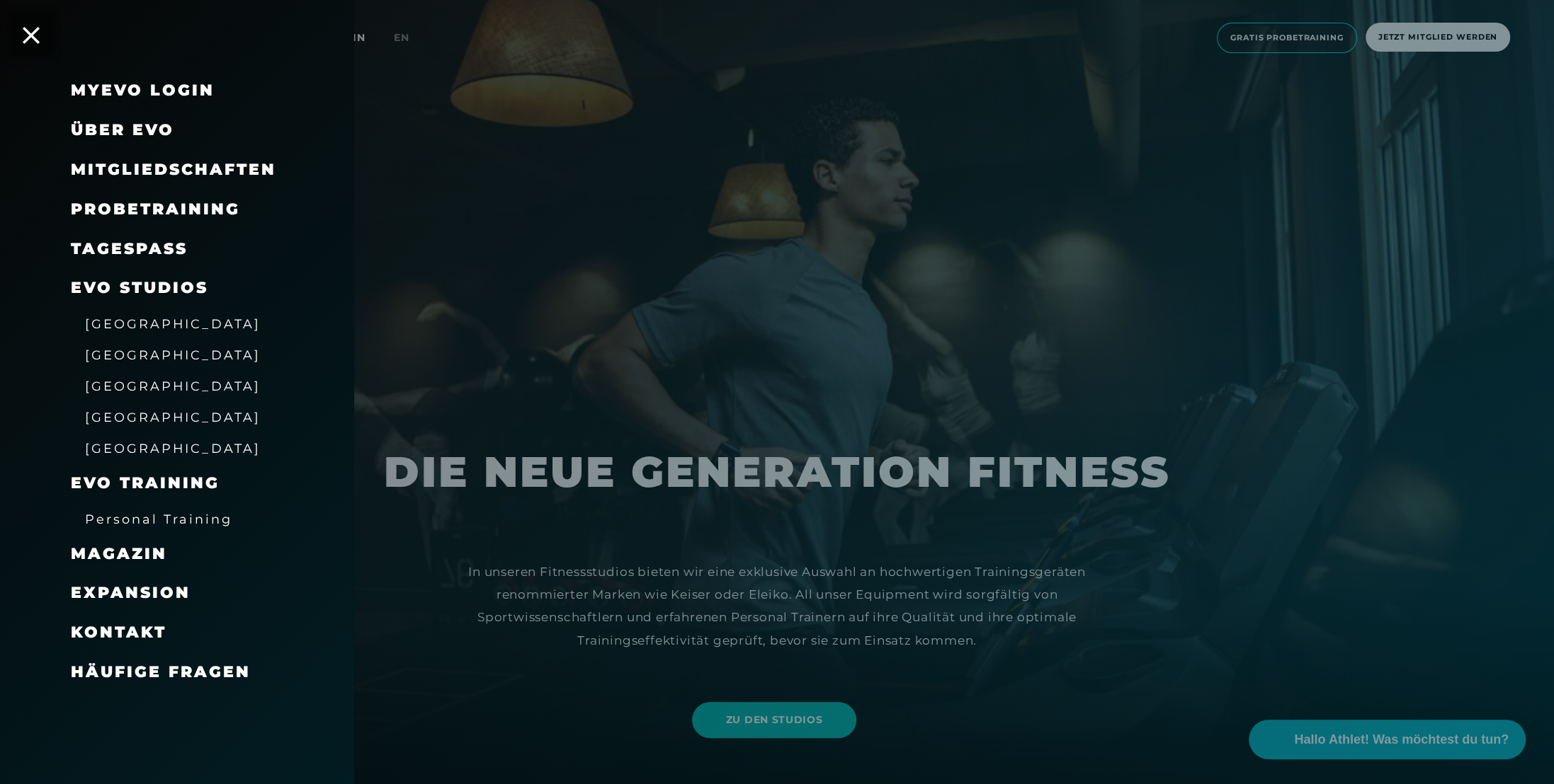
click at [142, 678] on span "Häufige Fragen" at bounding box center [161, 672] width 180 height 19
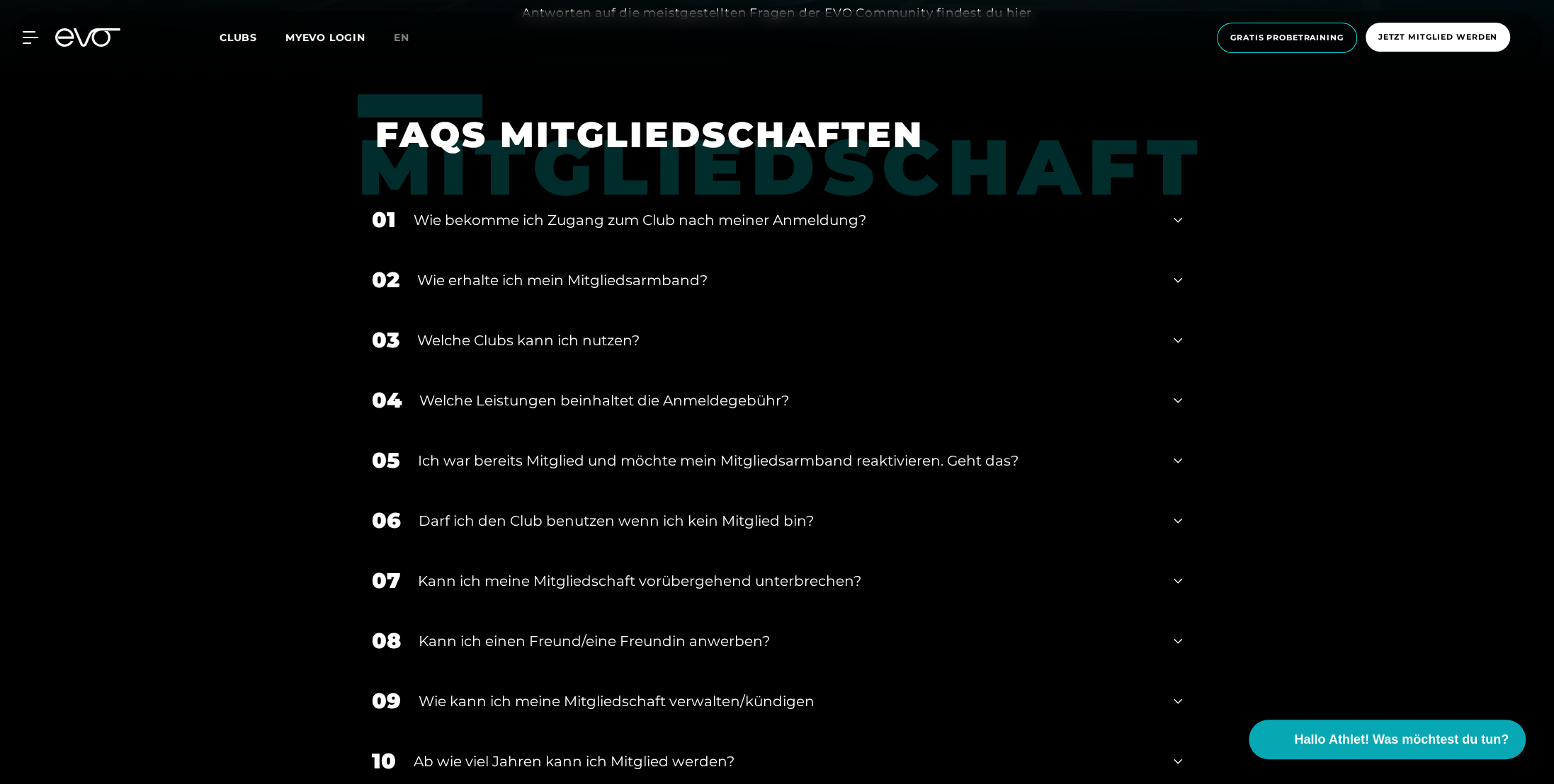
scroll to position [779, 0]
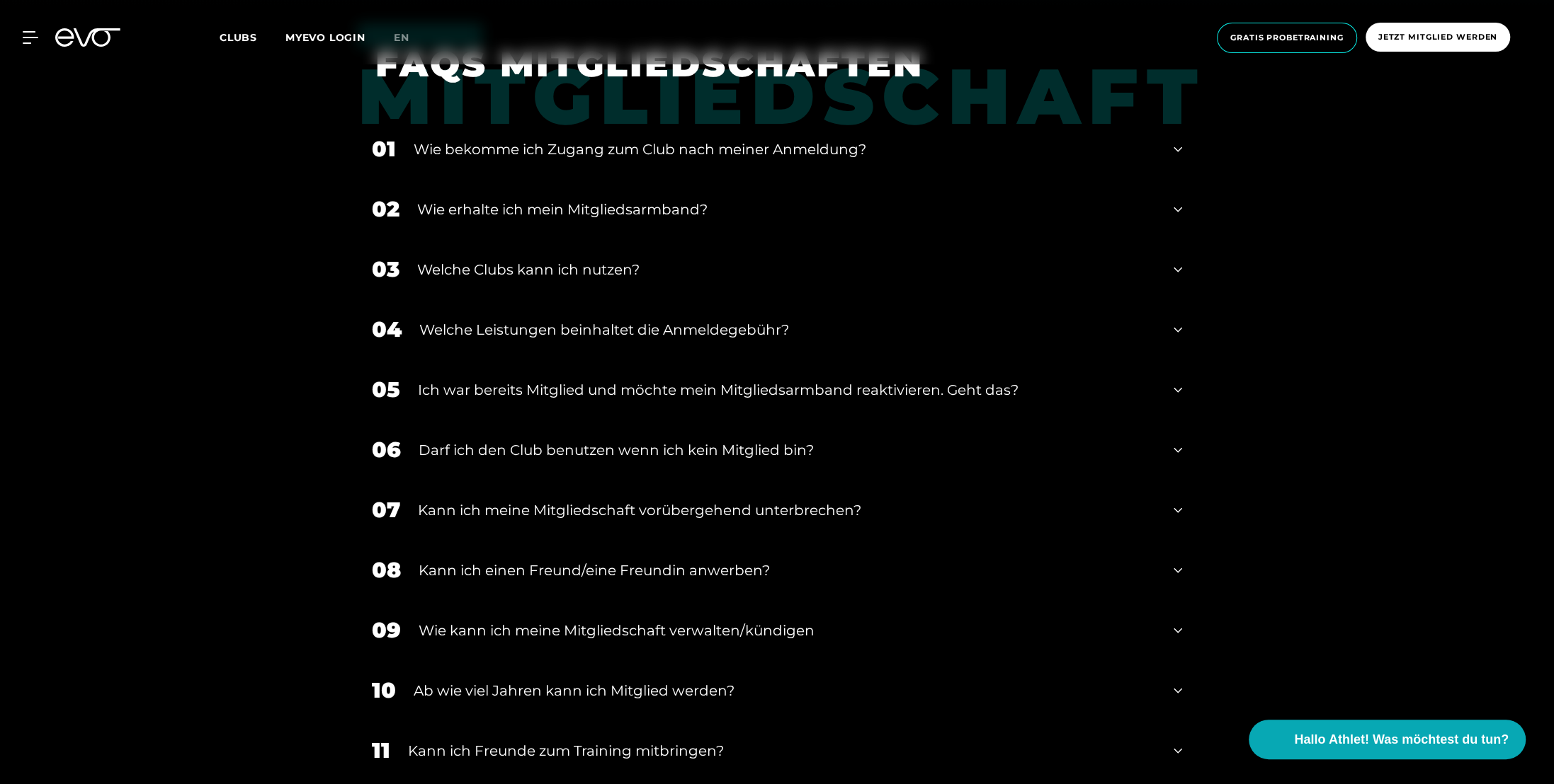
click at [754, 329] on div "Welche Leistungen beinhaltet die Anmeldegebühr?" at bounding box center [787, 330] width 737 height 22
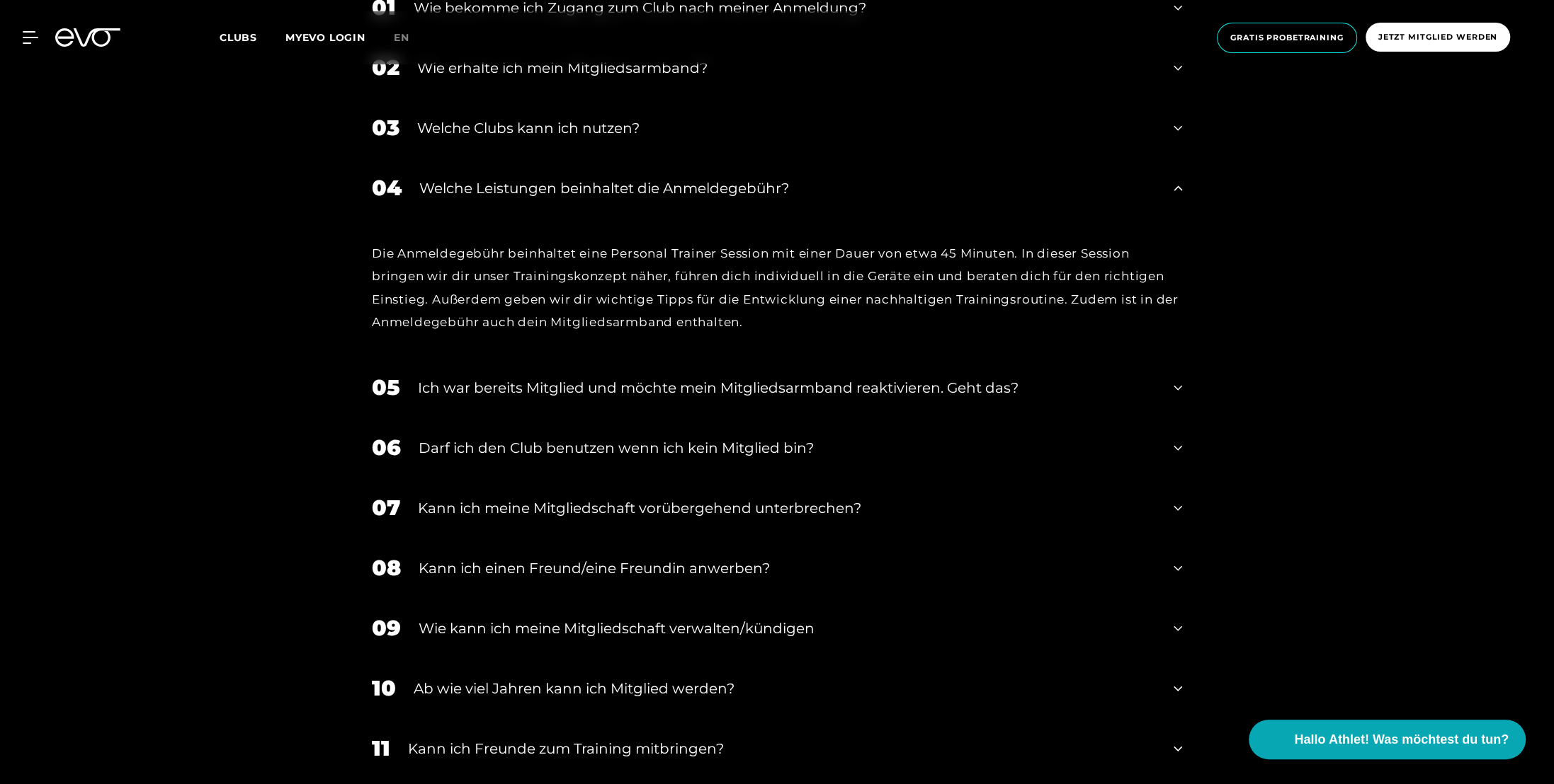
scroll to position [991, 0]
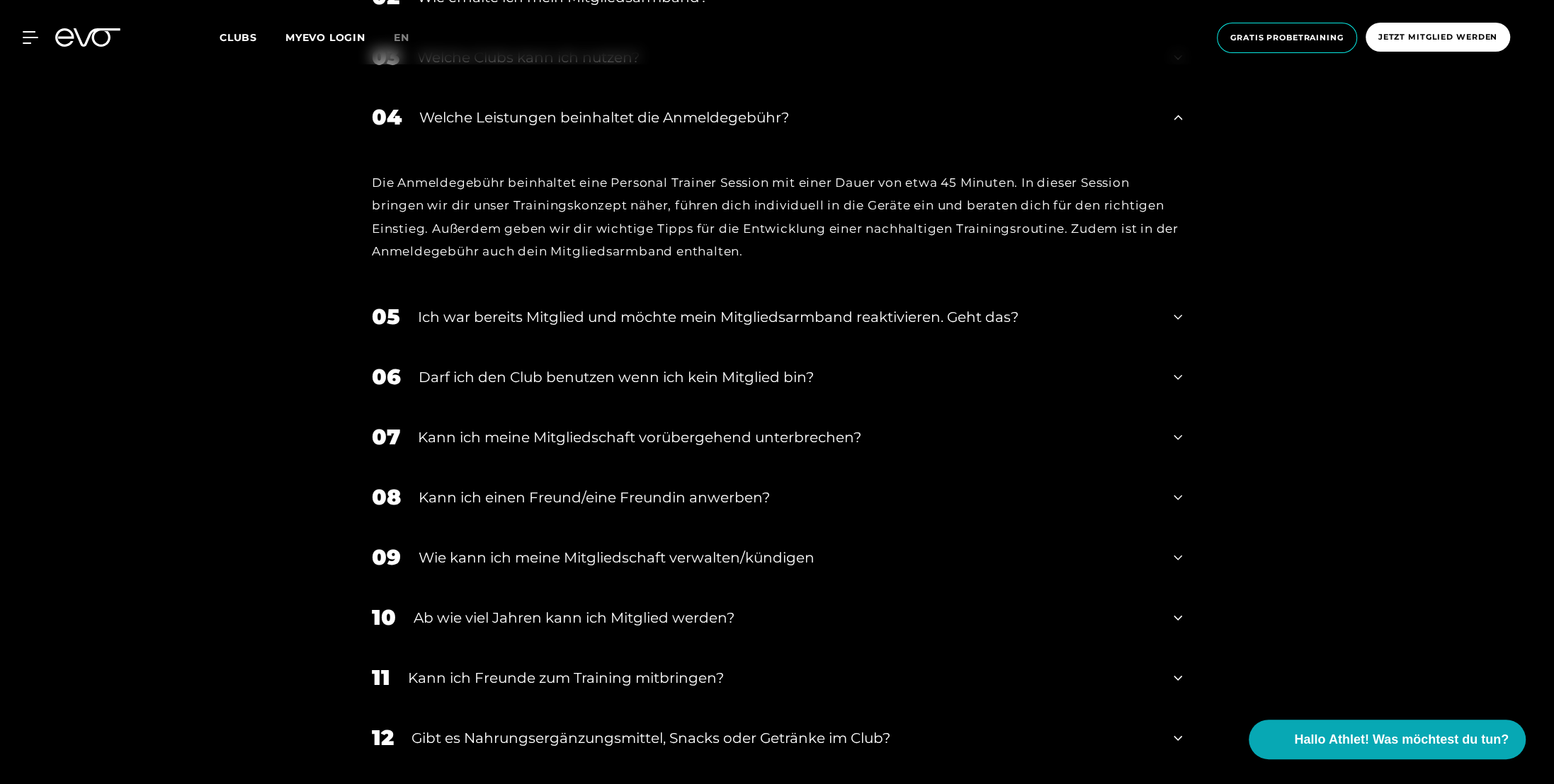
click at [763, 378] on div "Darf ich den Club benutzen wenn ich kein Mitglied bin?" at bounding box center [786, 378] width 737 height 22
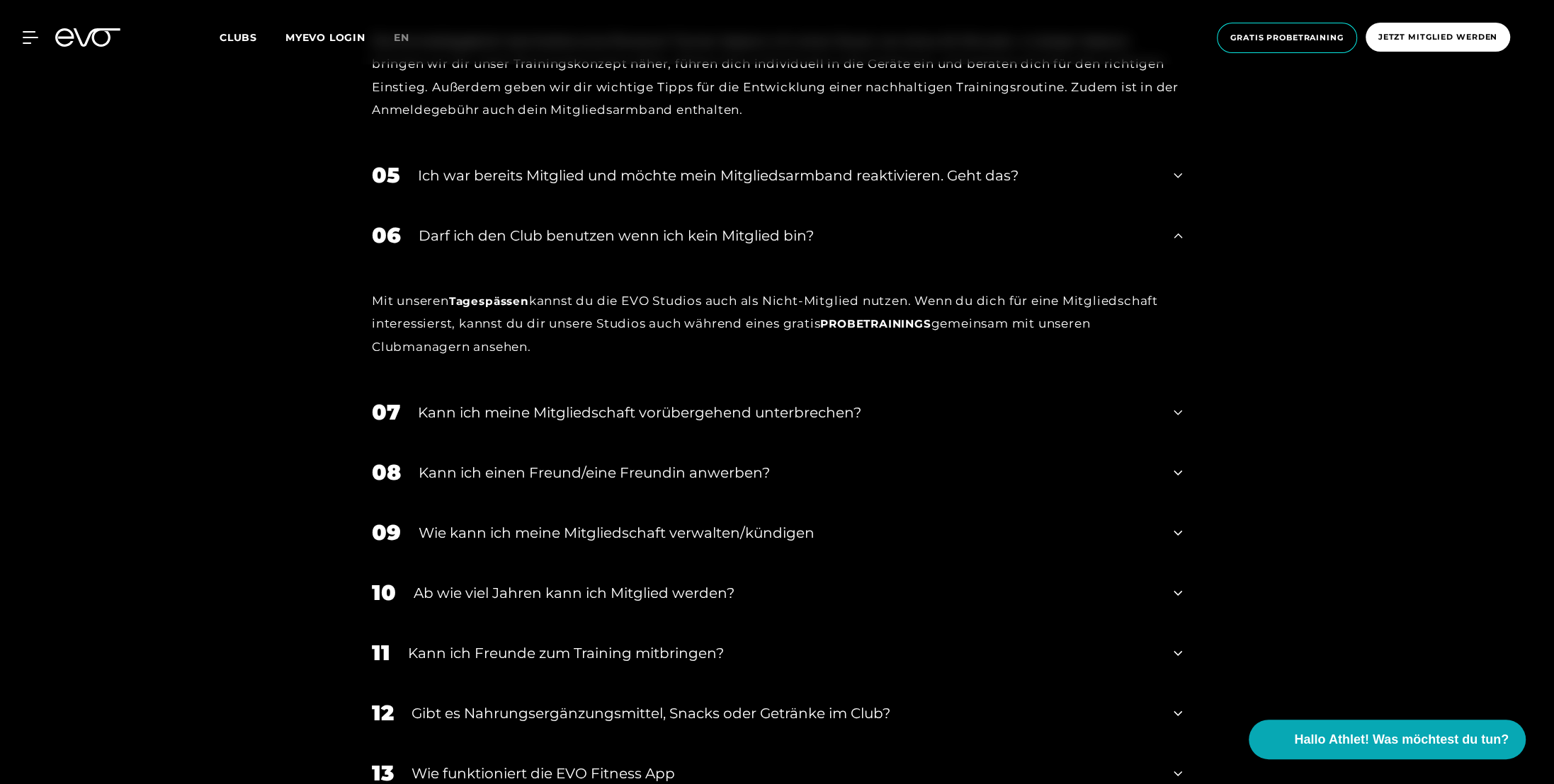
scroll to position [1274, 0]
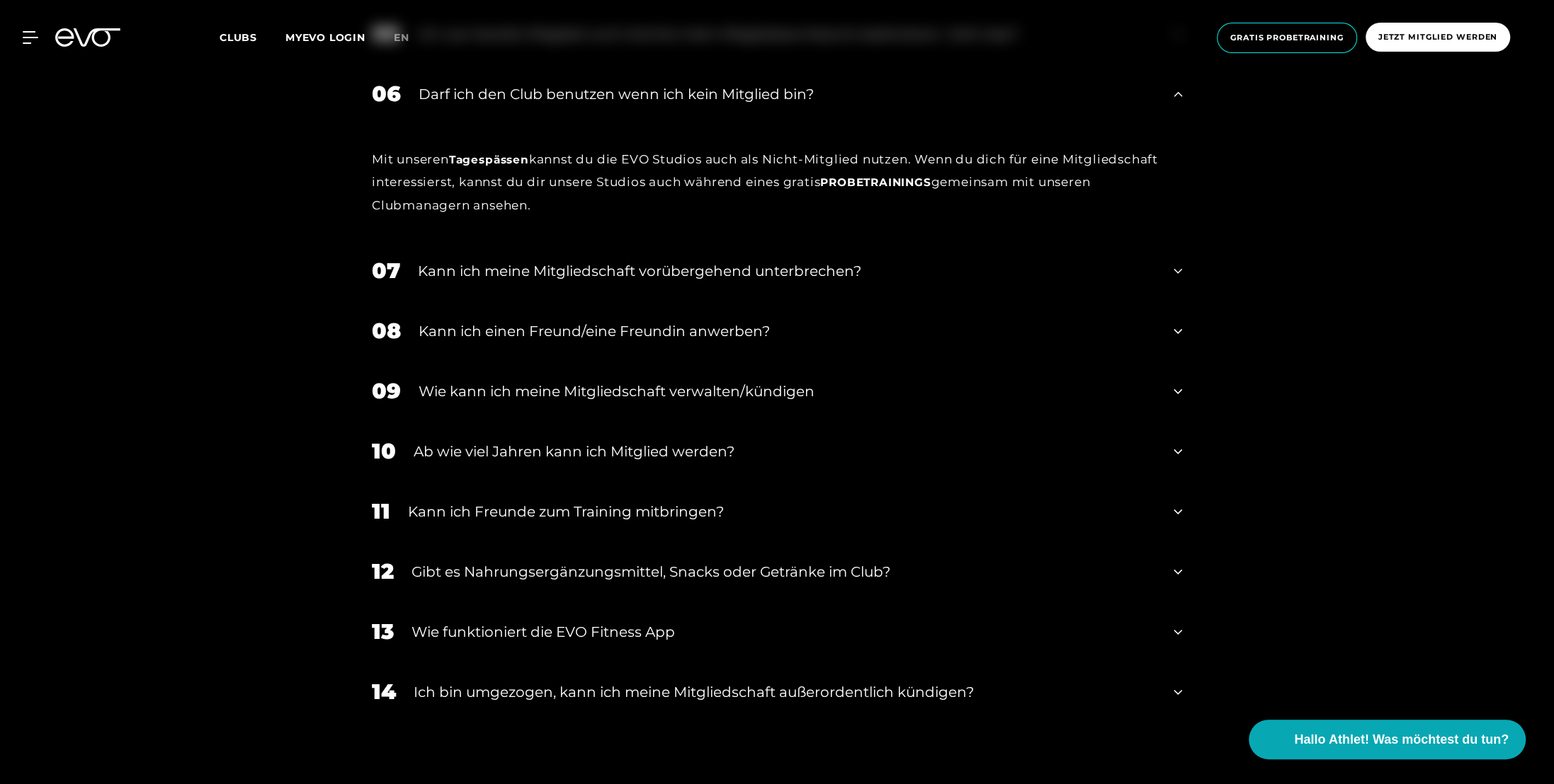
click at [754, 331] on div "Kann ich einen Freund/eine Freundin anwerben?" at bounding box center [786, 331] width 737 height 22
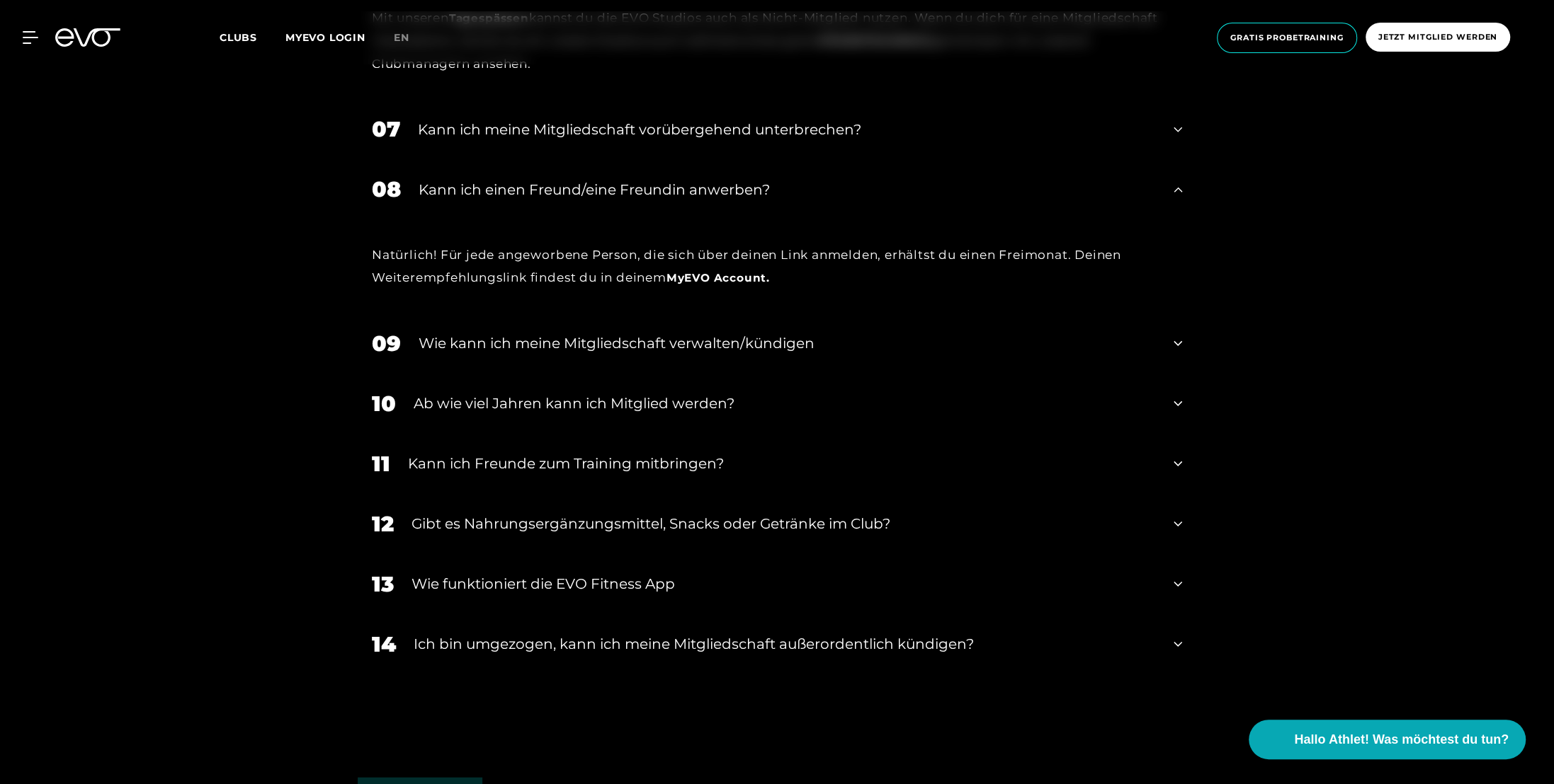
scroll to position [1486, 0]
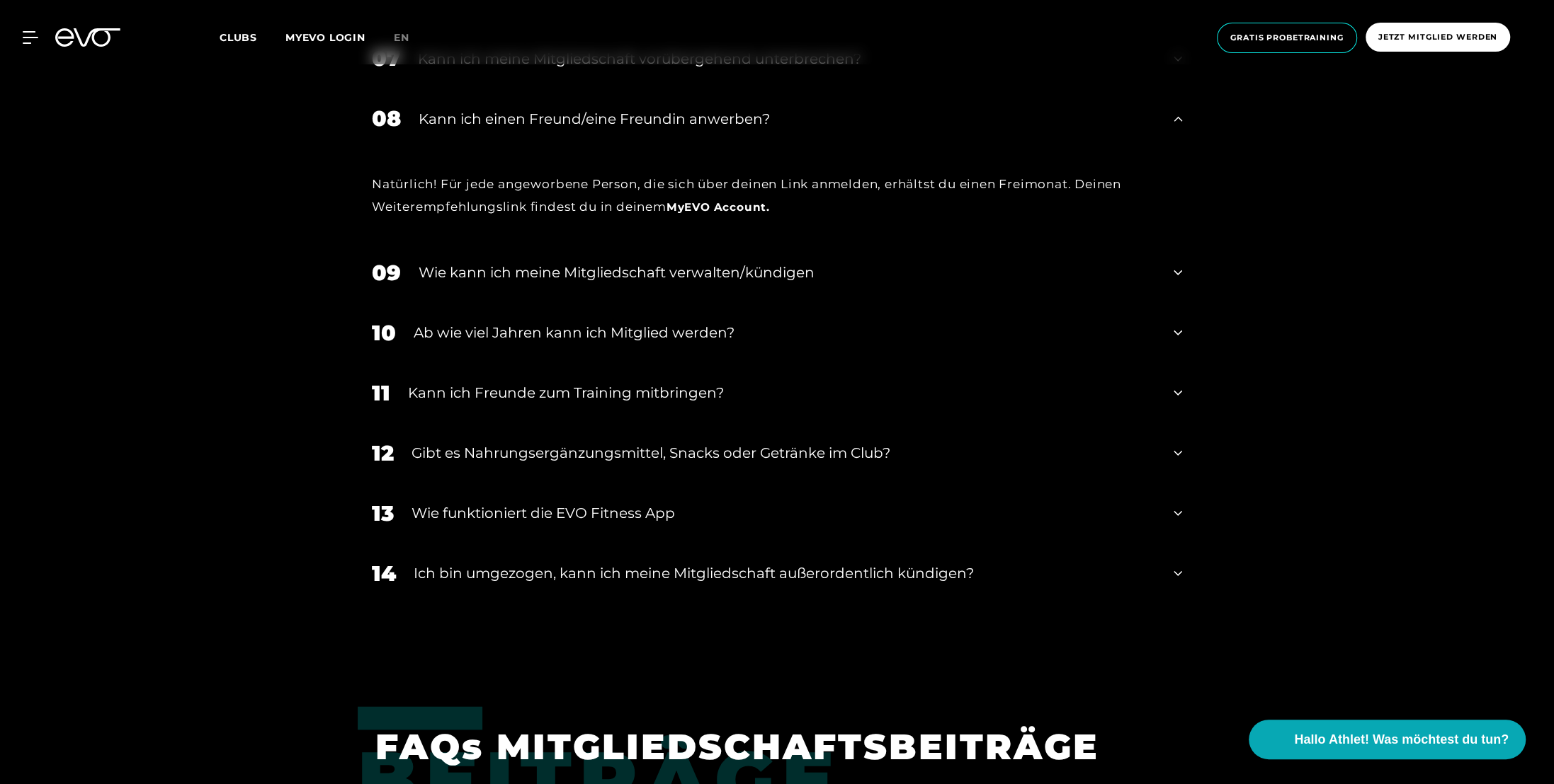
click at [689, 454] on div "Gibt es Nahrungsergänzungsmittel, Snacks oder Getränke im Club?" at bounding box center [783, 454] width 744 height 22
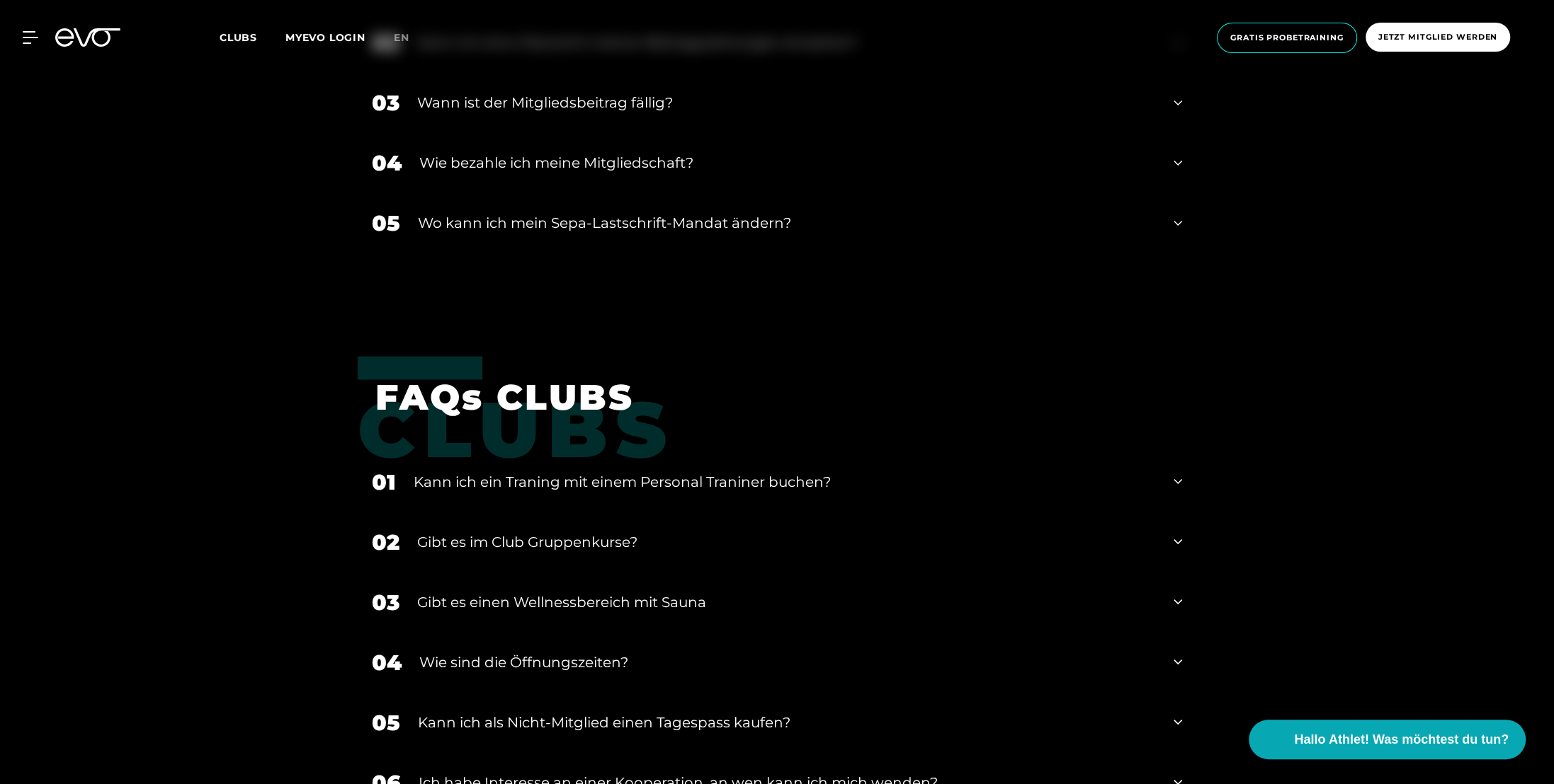
scroll to position [2548, 0]
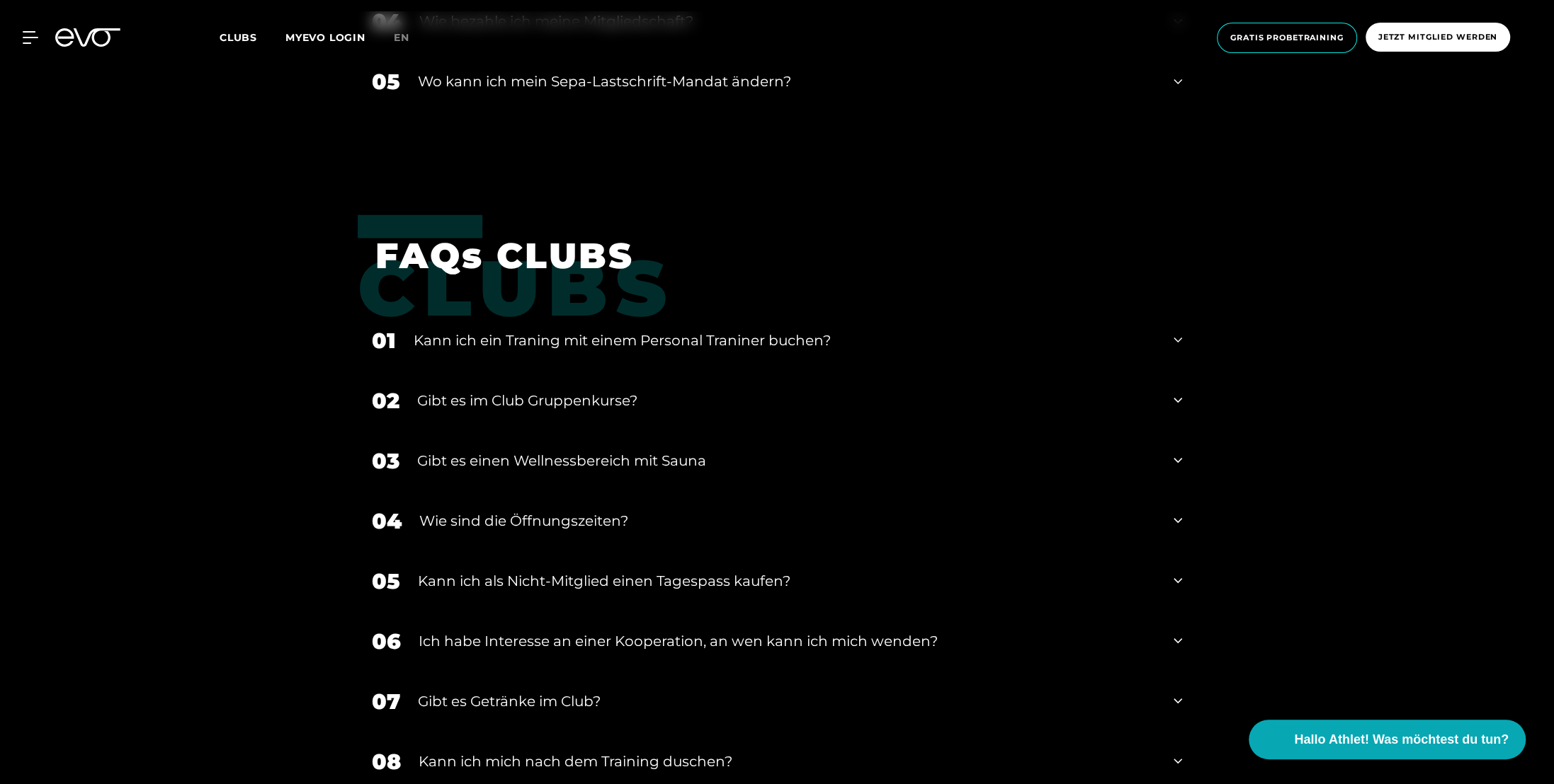
click at [679, 461] on div "Gibt es einen Wellnessbereich mit Sauna" at bounding box center [786, 461] width 739 height 22
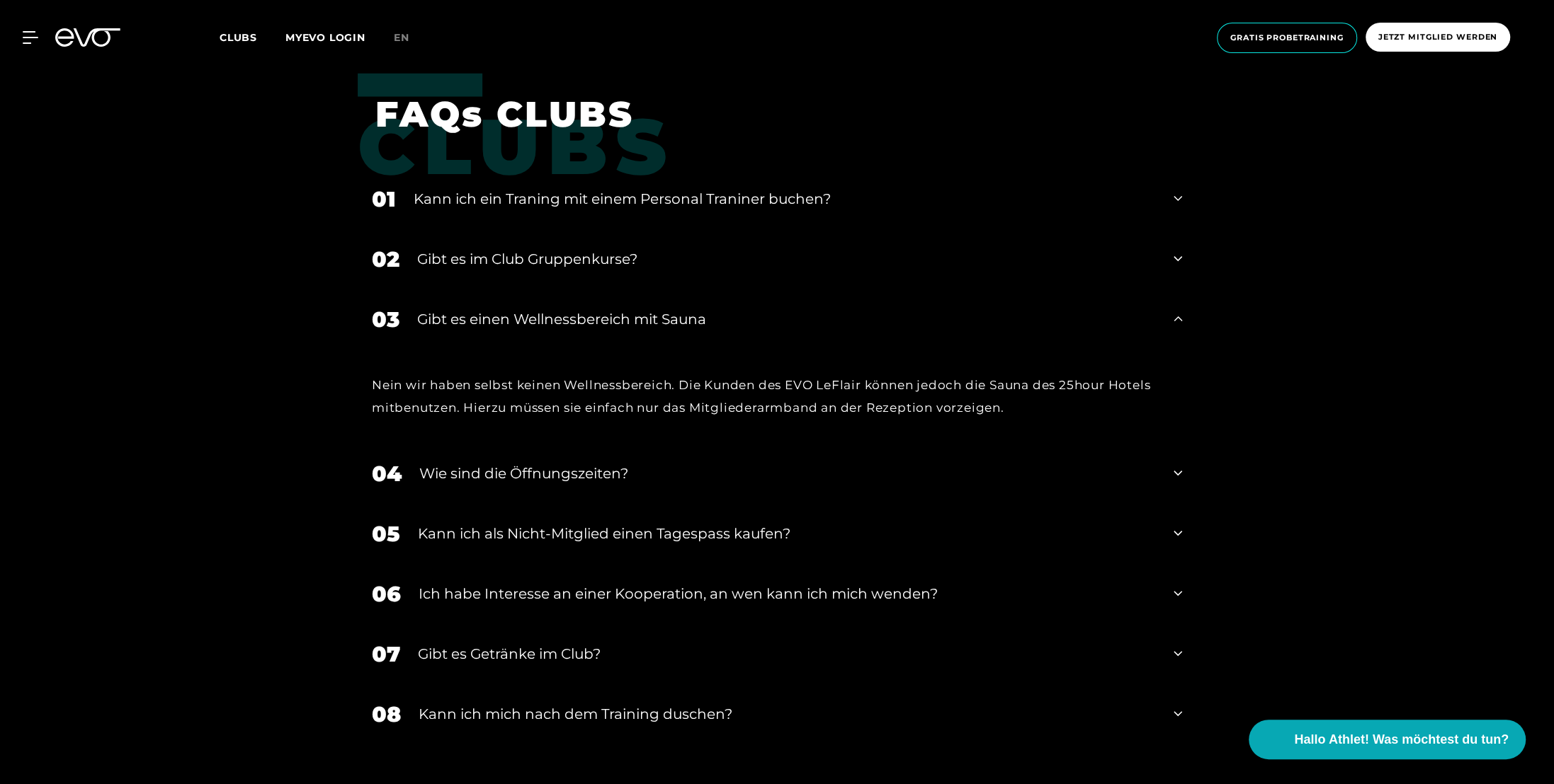
scroll to position [2760, 0]
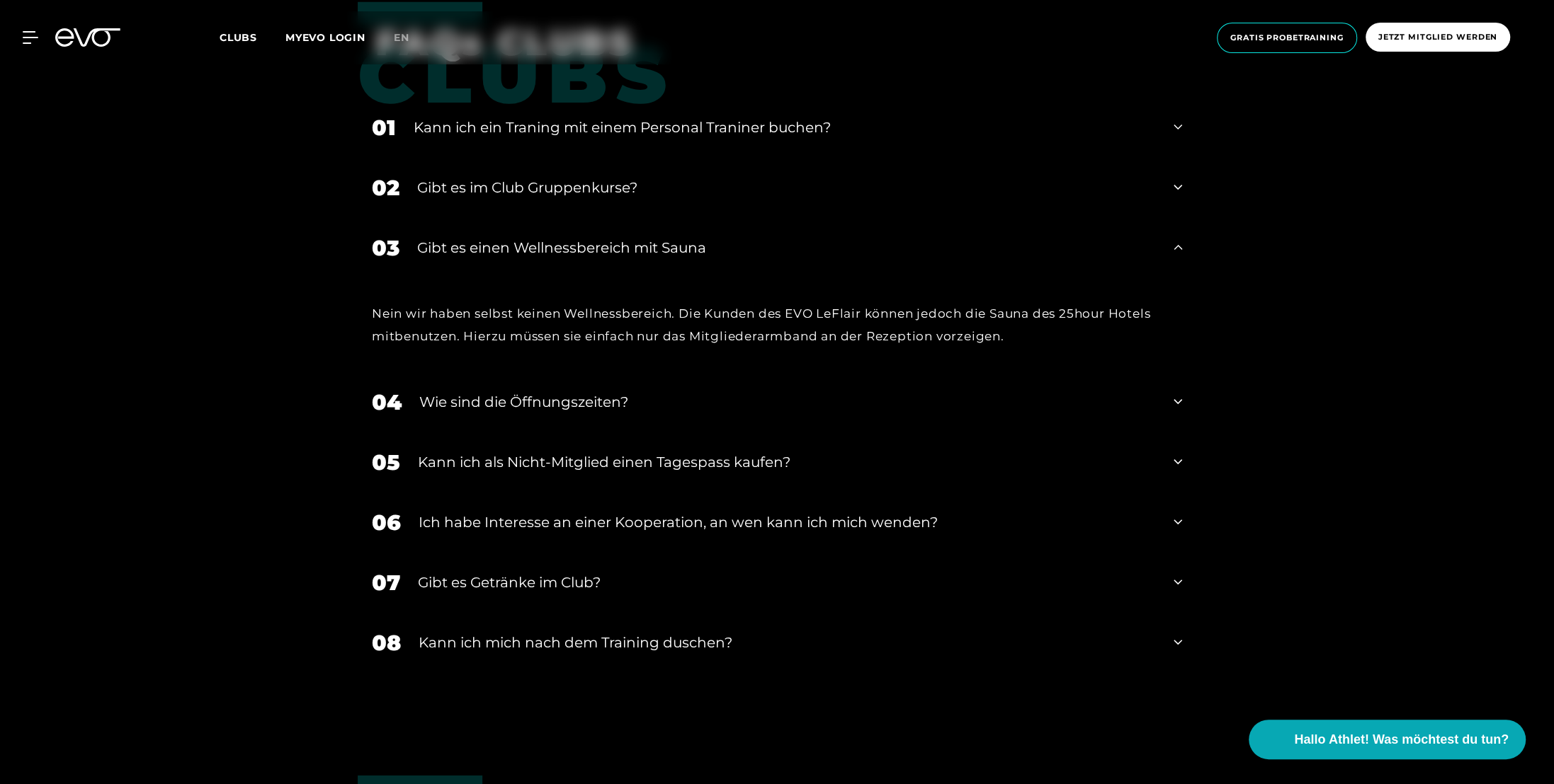
click at [619, 407] on div "Wie sind die Öffnungszeiten?" at bounding box center [787, 402] width 737 height 22
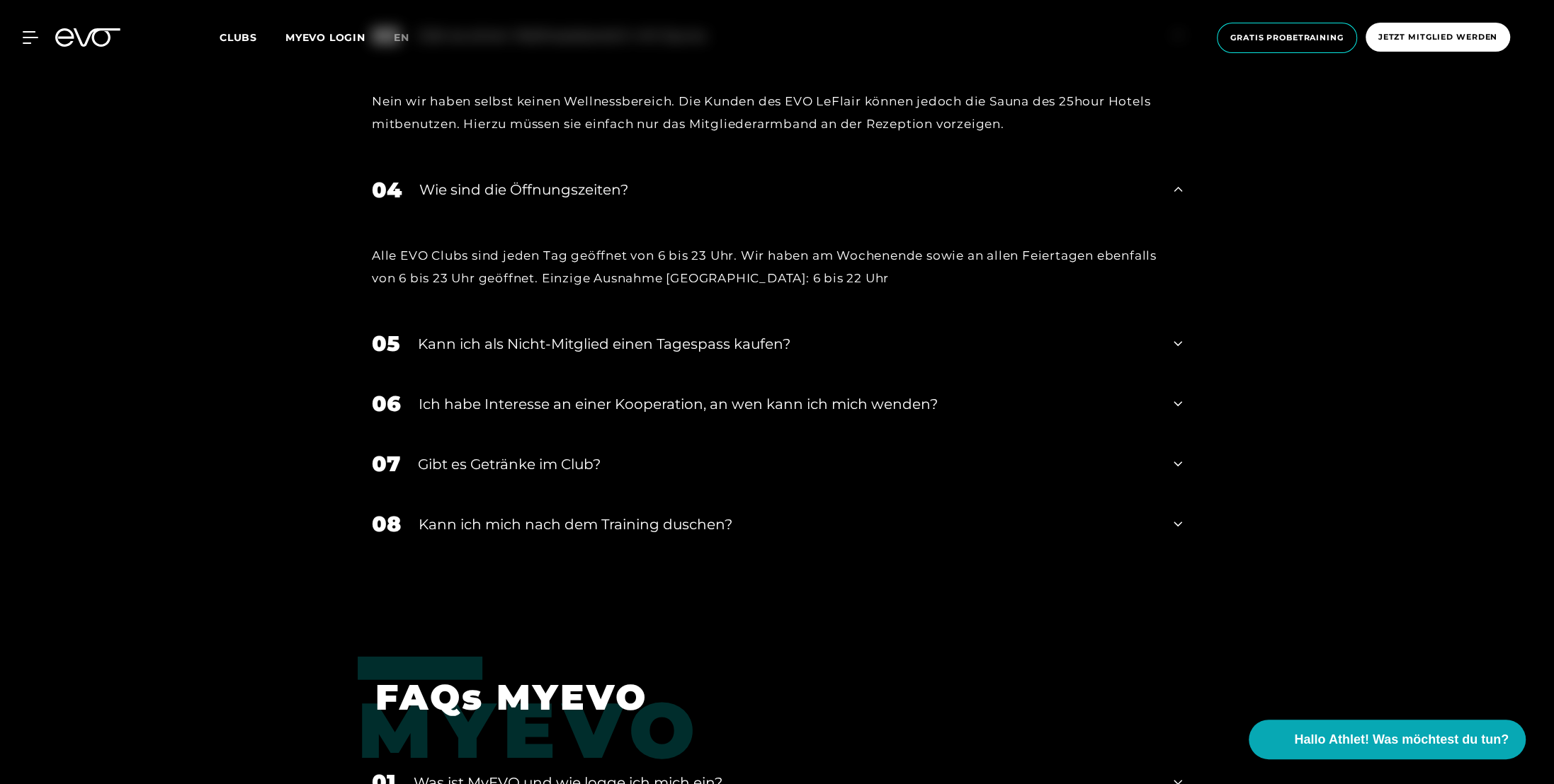
scroll to position [3044, 0]
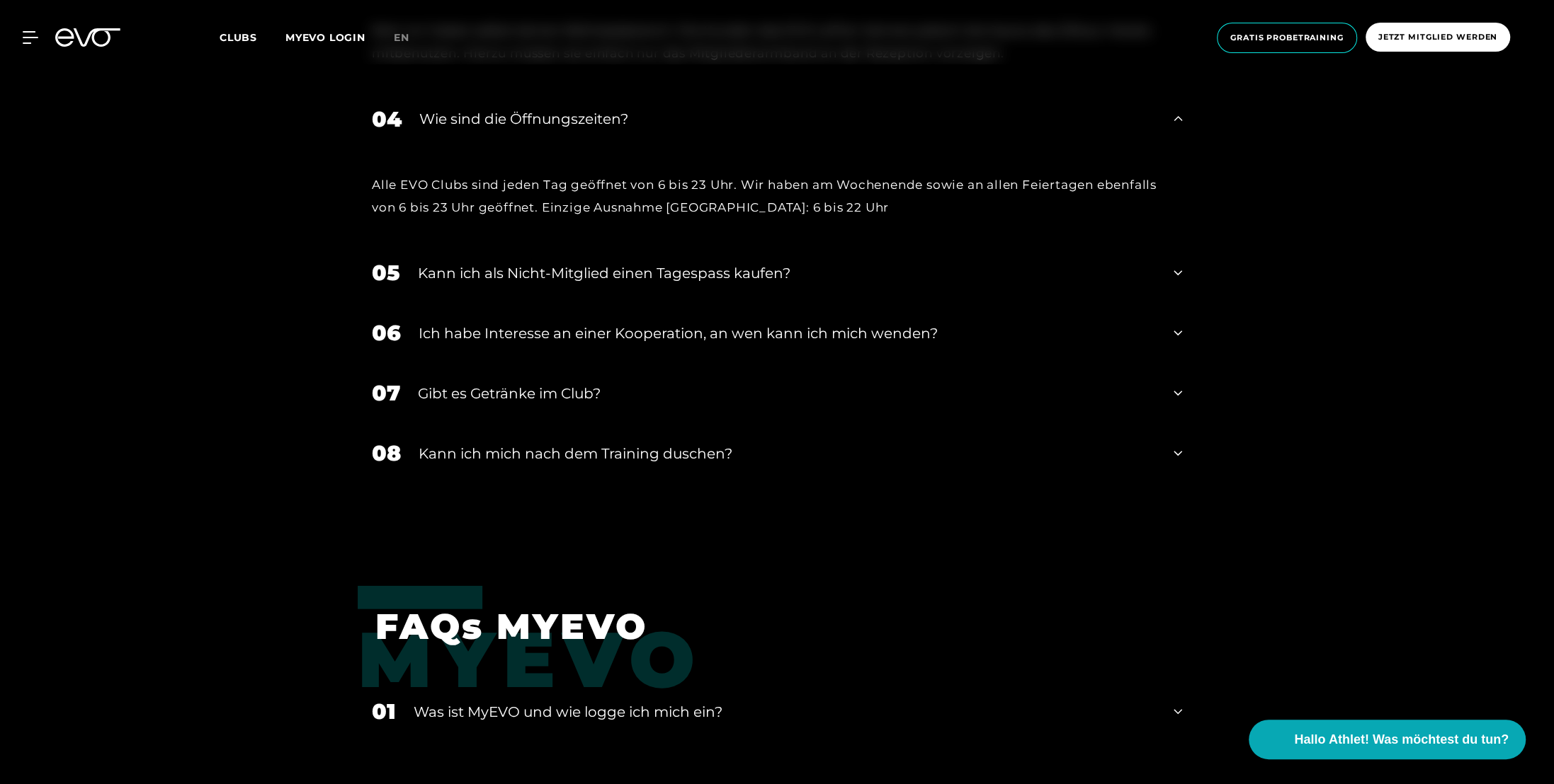
click at [632, 456] on div "Kann ich mich nach dem Training duschen?" at bounding box center [786, 454] width 737 height 22
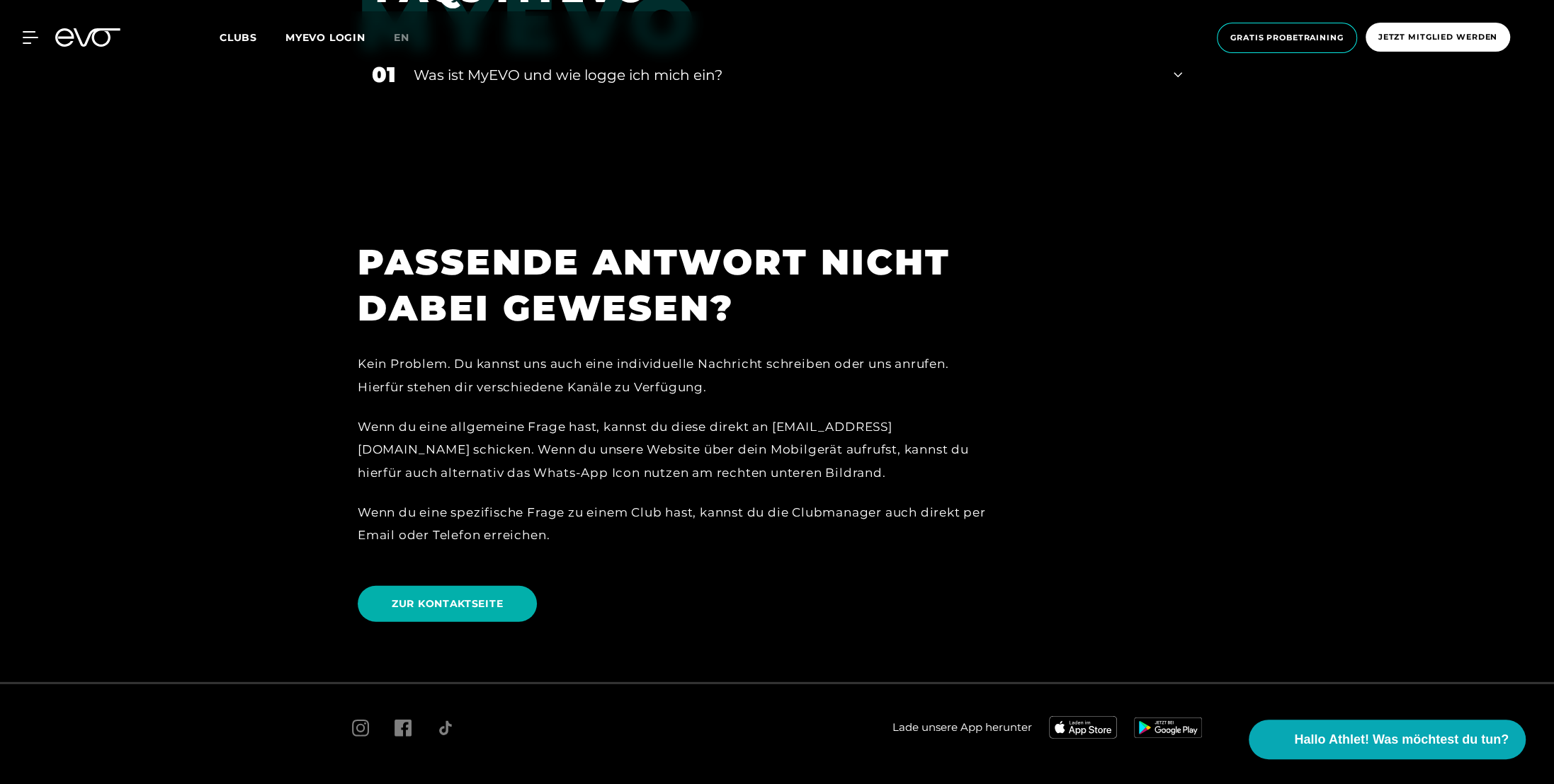
scroll to position [3802, 0]
